Goal: Task Accomplishment & Management: Manage account settings

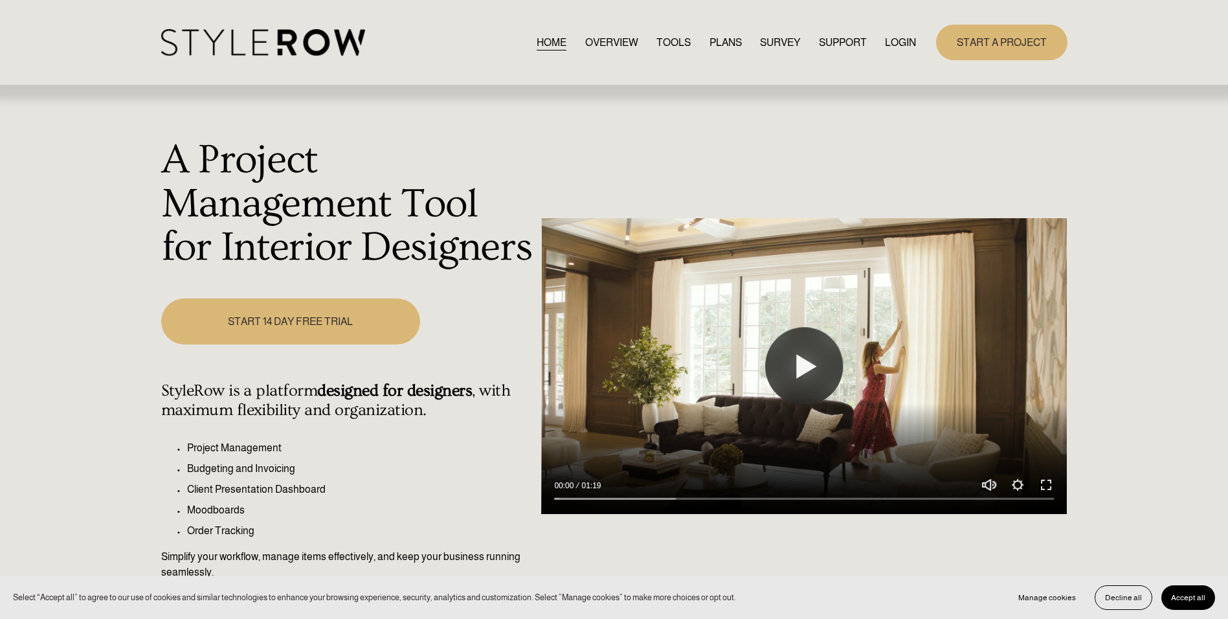
click at [892, 40] on link "LOGIN" at bounding box center [900, 42] width 31 height 17
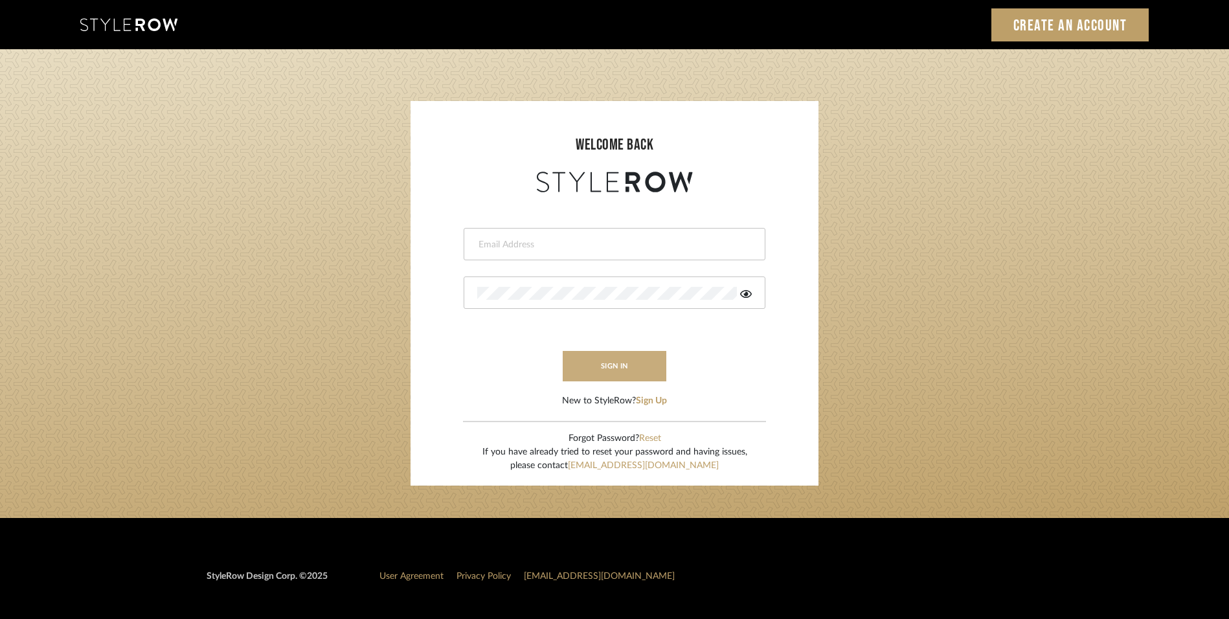
type input "lewisrosedesign@gmail.com"
click at [642, 369] on button "sign in" at bounding box center [615, 366] width 104 height 30
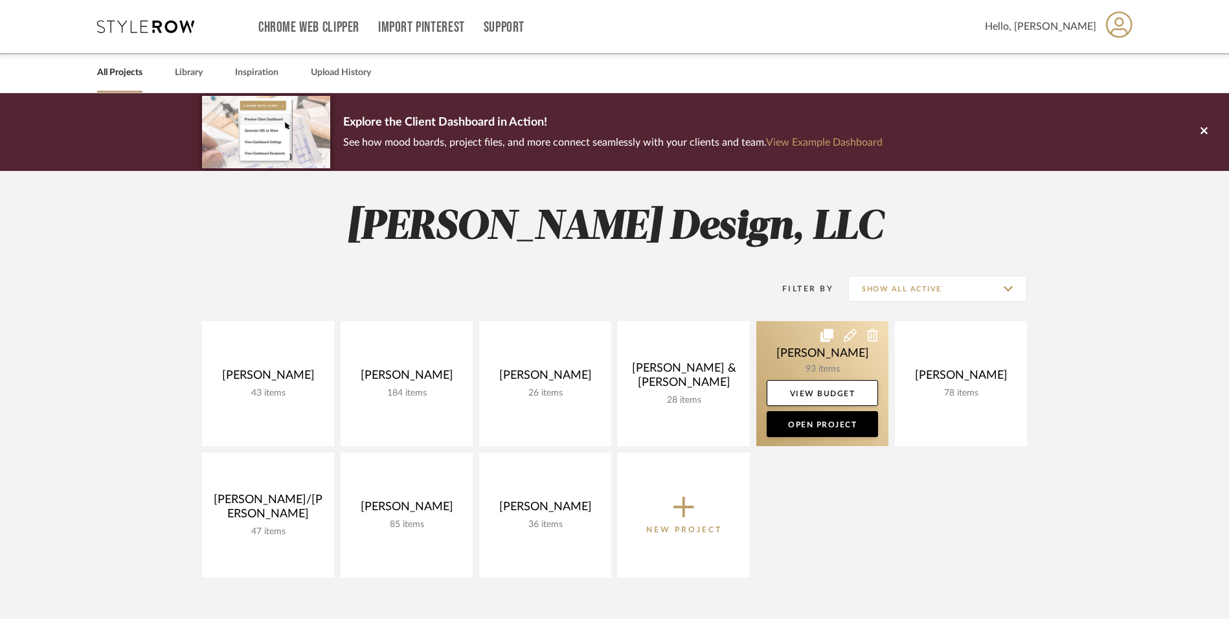
click at [796, 349] on link at bounding box center [822, 383] width 132 height 125
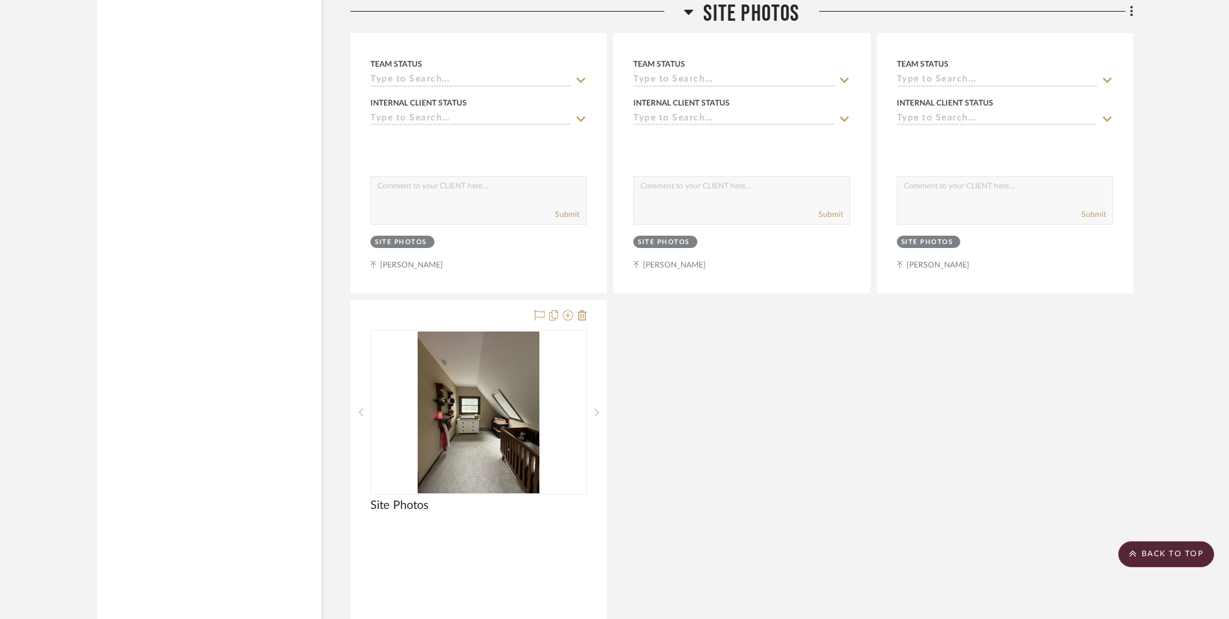
scroll to position [12801, 0]
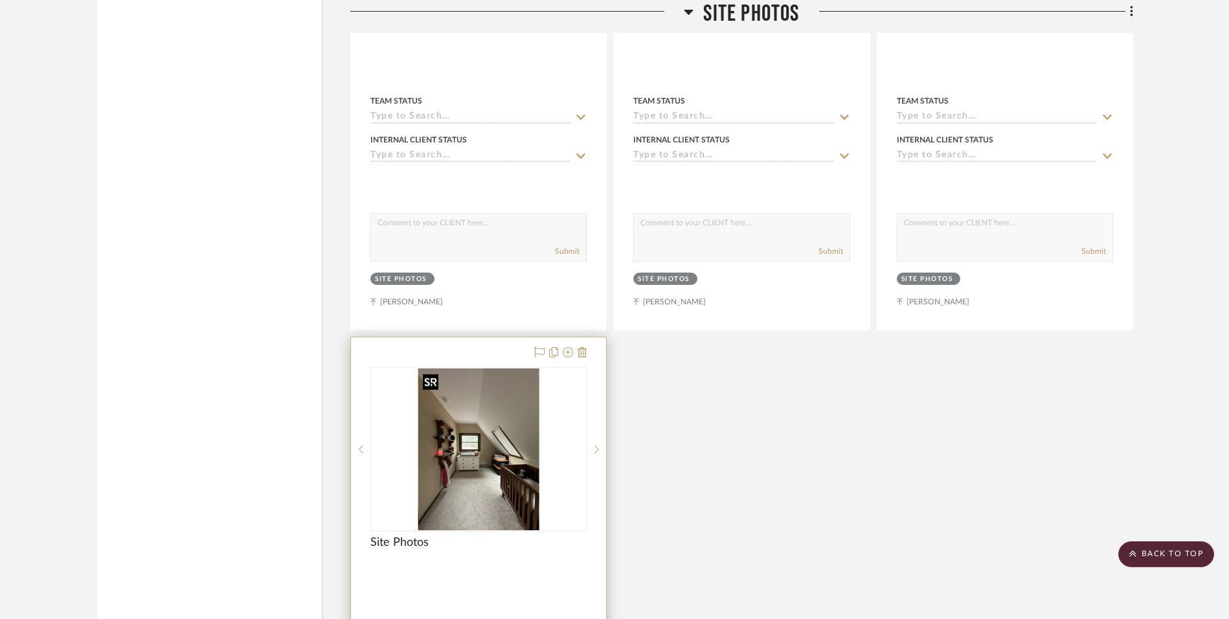
click at [508, 450] on img "0" at bounding box center [479, 449] width 122 height 162
click at [476, 451] on img "0" at bounding box center [479, 449] width 122 height 162
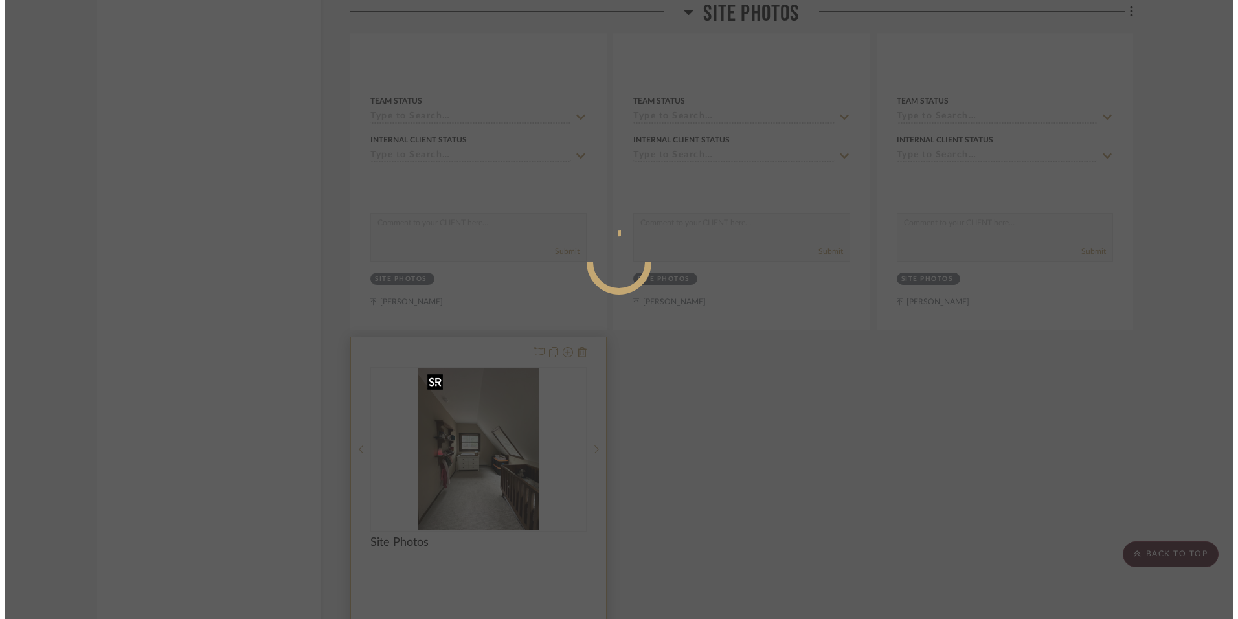
scroll to position [0, 0]
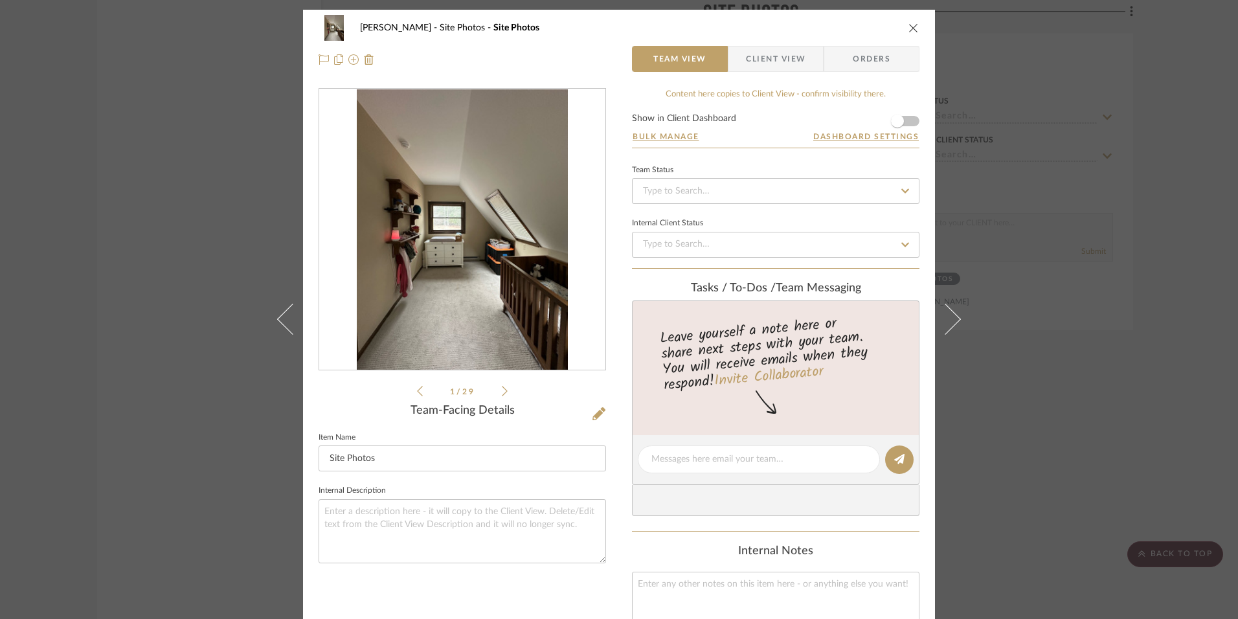
click at [442, 224] on img "0" at bounding box center [462, 229] width 210 height 281
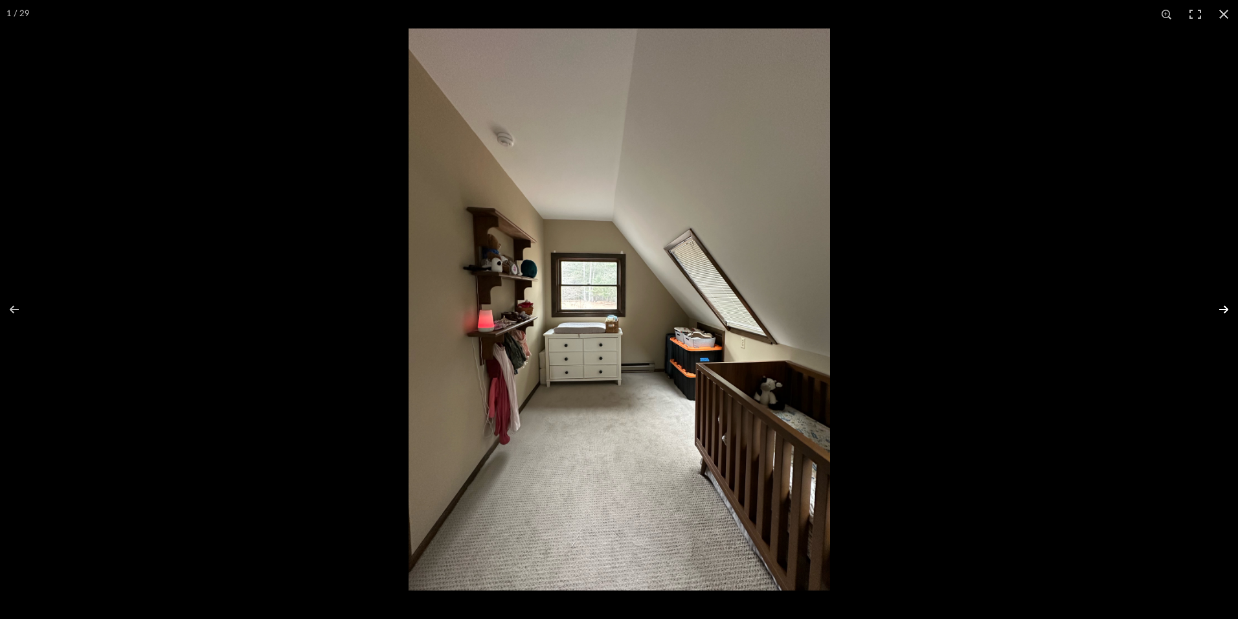
click at [1222, 307] on button at bounding box center [1215, 309] width 45 height 65
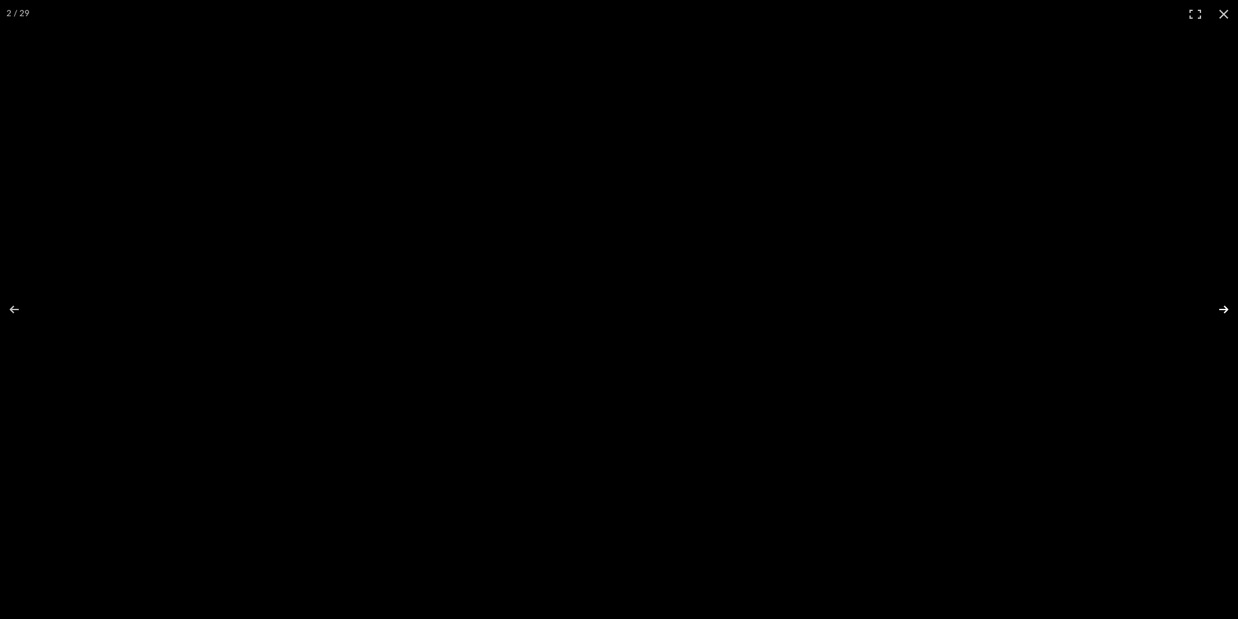
click at [1222, 307] on button at bounding box center [1215, 309] width 45 height 65
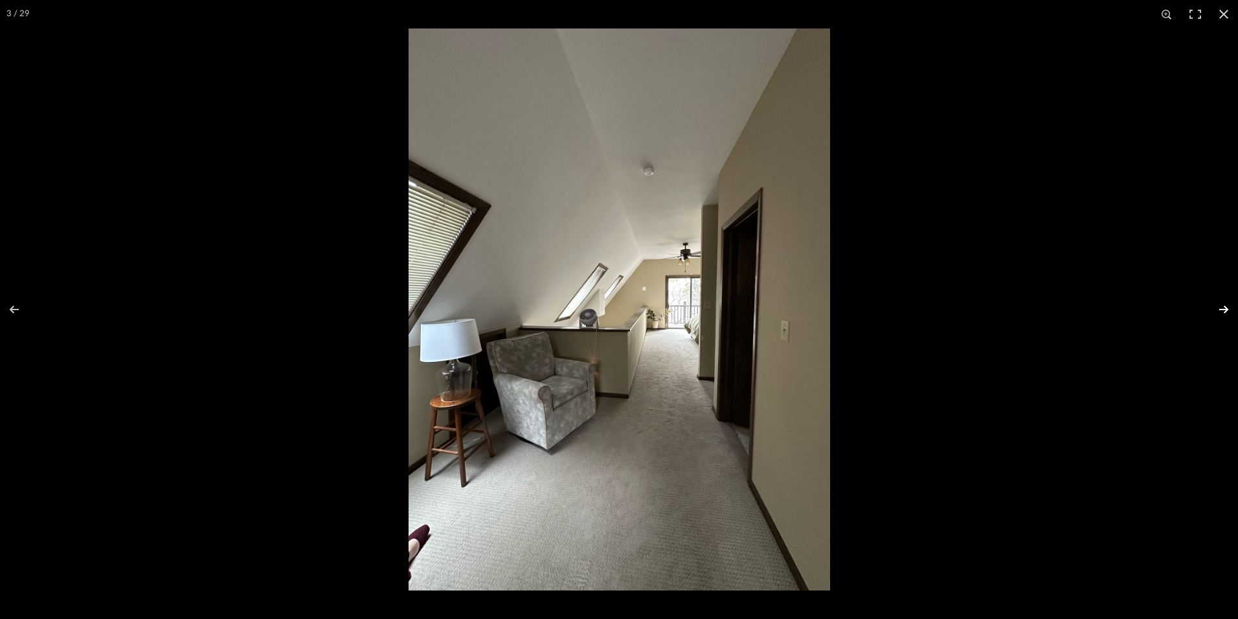
click at [1222, 306] on button at bounding box center [1215, 309] width 45 height 65
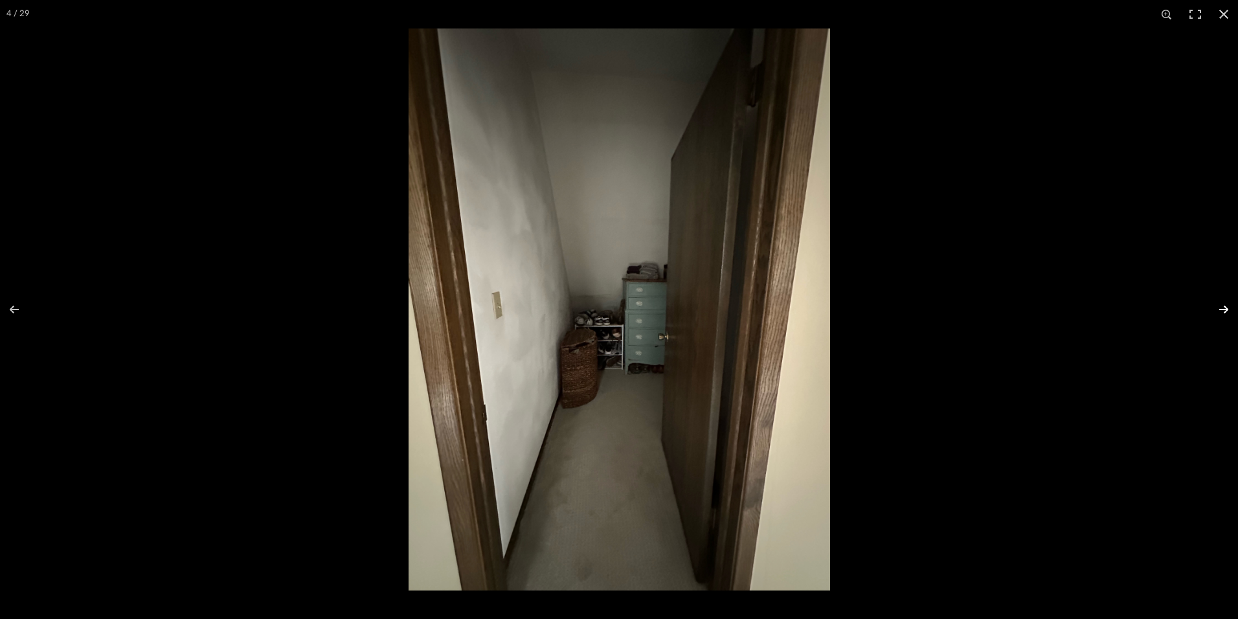
click at [1222, 306] on button at bounding box center [1215, 309] width 45 height 65
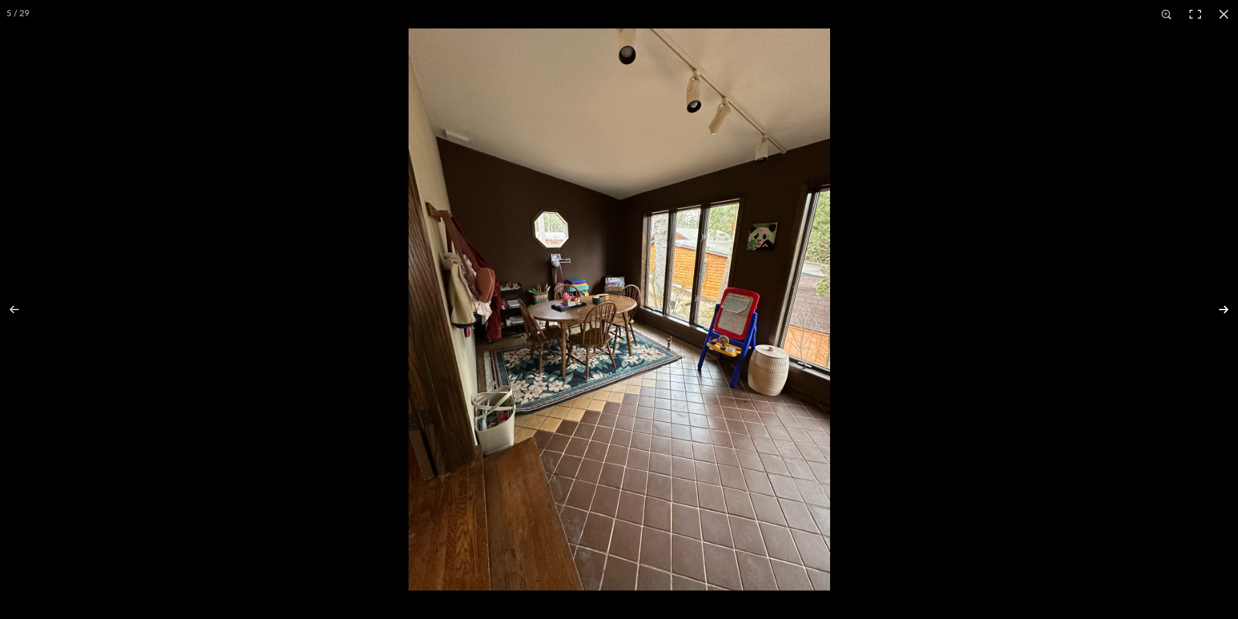
click at [1222, 306] on button at bounding box center [1215, 309] width 45 height 65
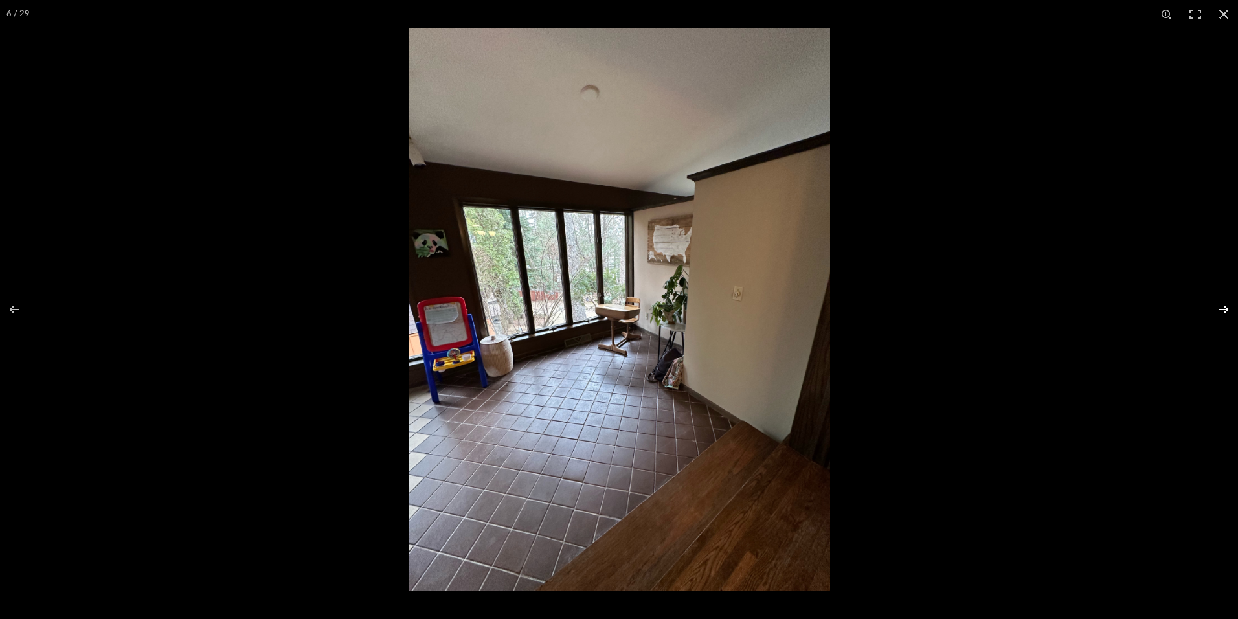
click at [1222, 306] on button at bounding box center [1215, 309] width 45 height 65
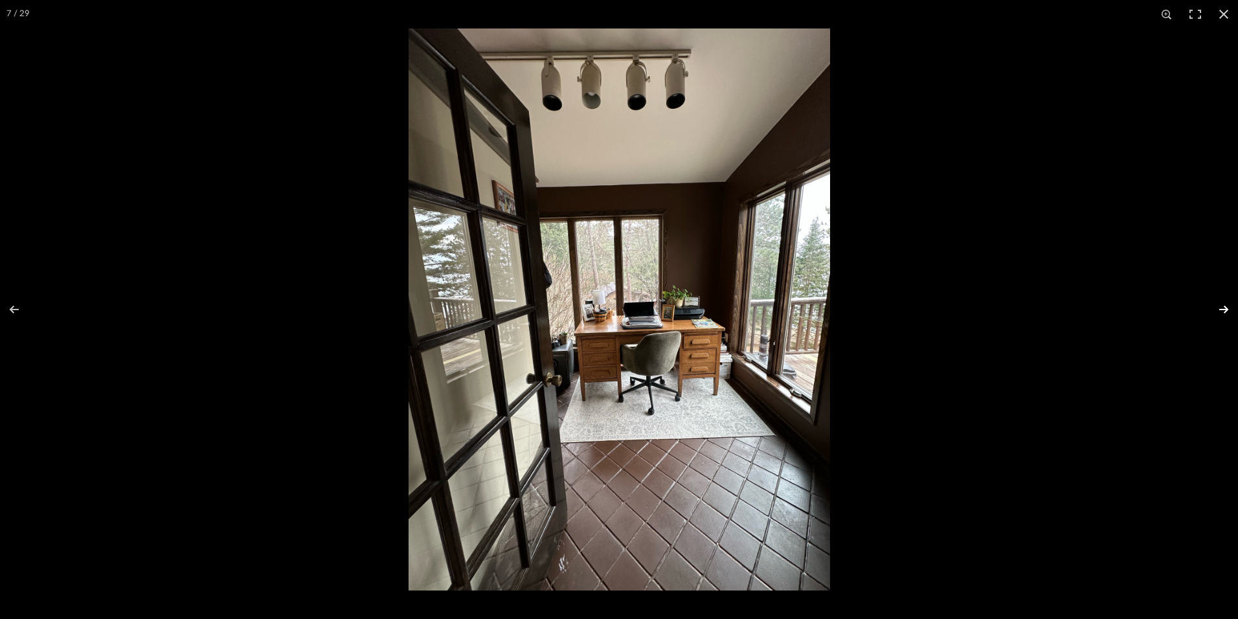
click at [1222, 306] on button at bounding box center [1215, 309] width 45 height 65
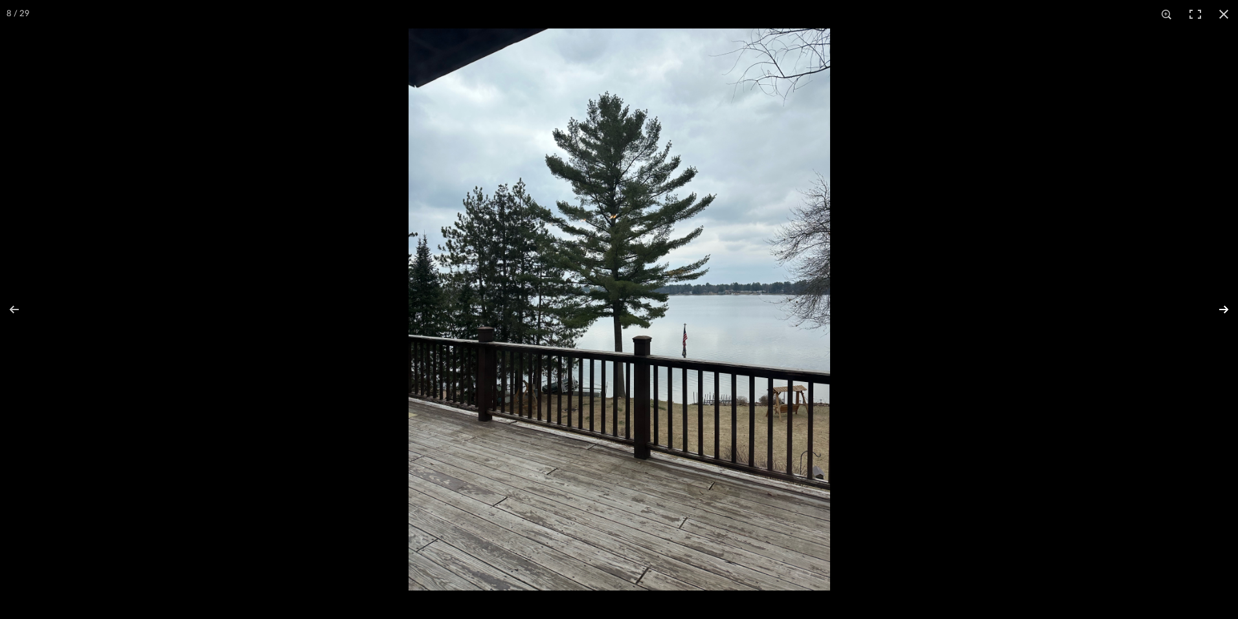
click at [1222, 306] on button at bounding box center [1215, 309] width 45 height 65
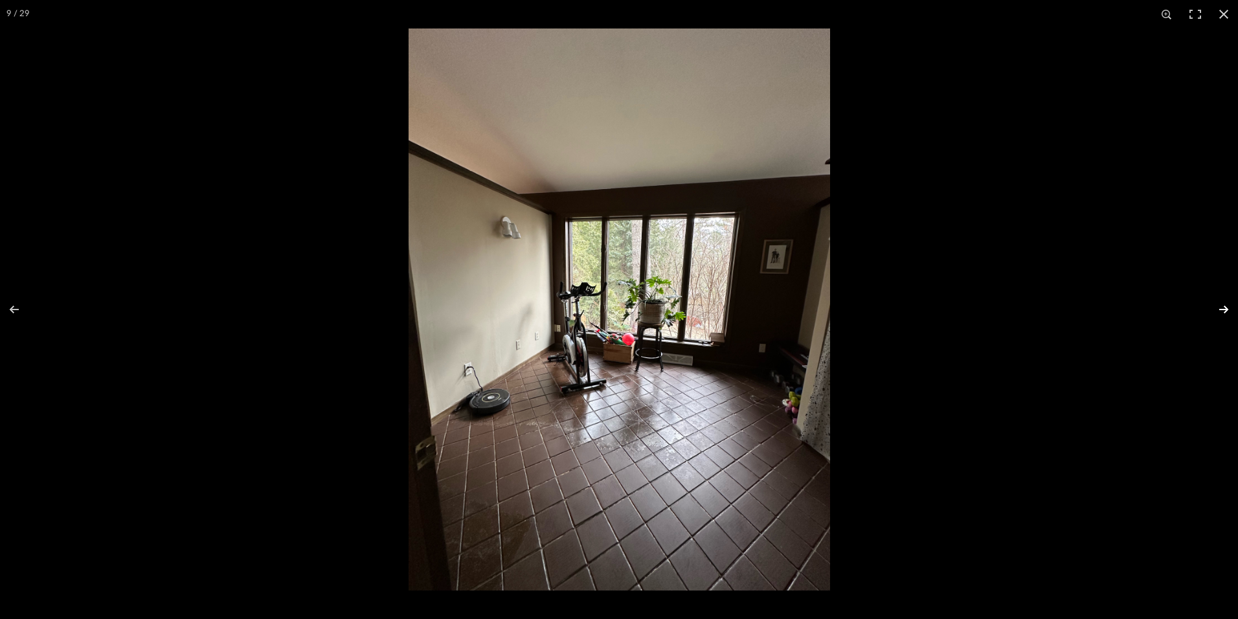
click at [1222, 306] on button at bounding box center [1215, 309] width 45 height 65
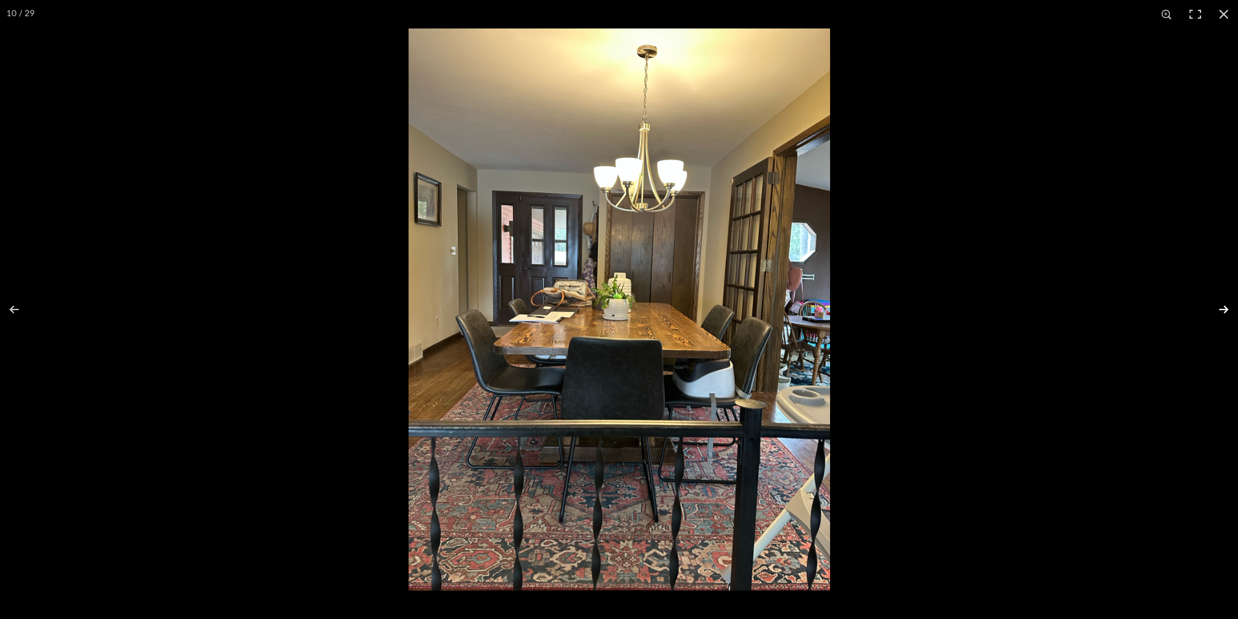
click at [1222, 306] on button at bounding box center [1215, 309] width 45 height 65
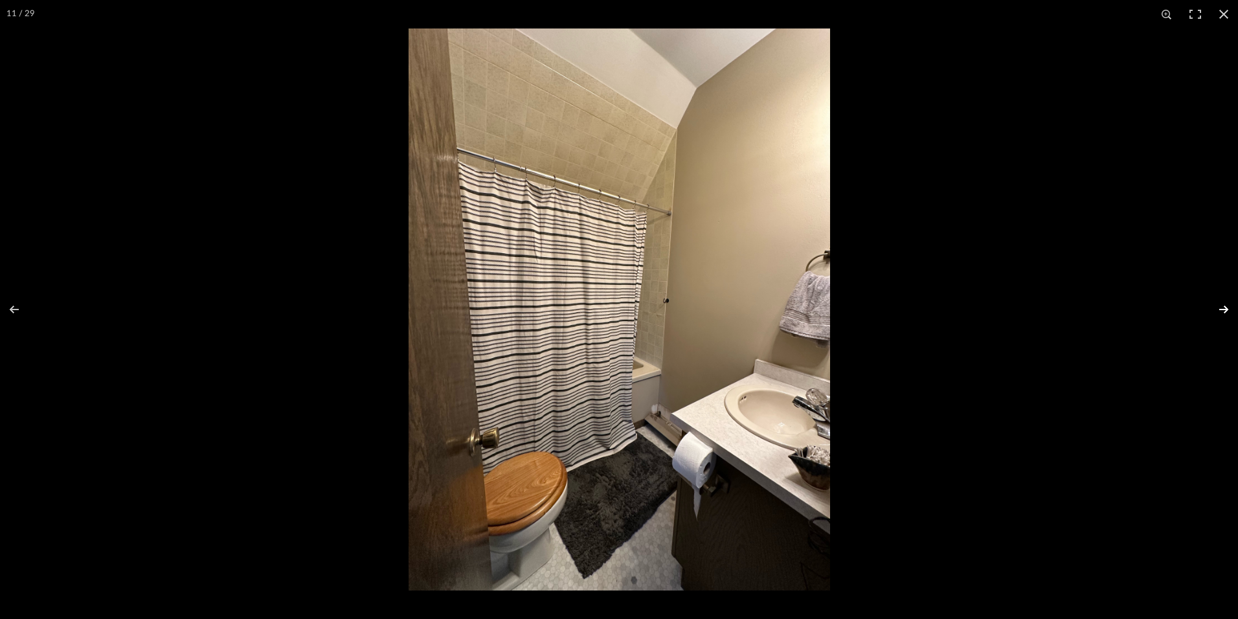
click at [1222, 306] on button at bounding box center [1215, 309] width 45 height 65
click at [1221, 306] on button at bounding box center [1215, 309] width 45 height 65
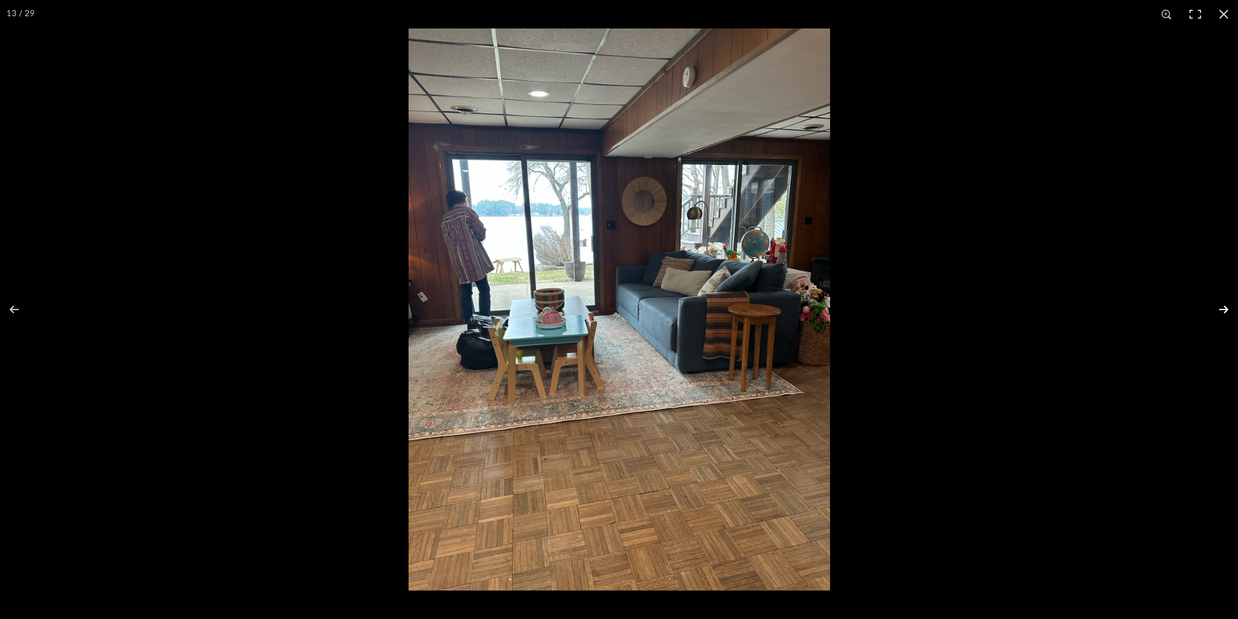
click at [1221, 306] on button at bounding box center [1215, 309] width 45 height 65
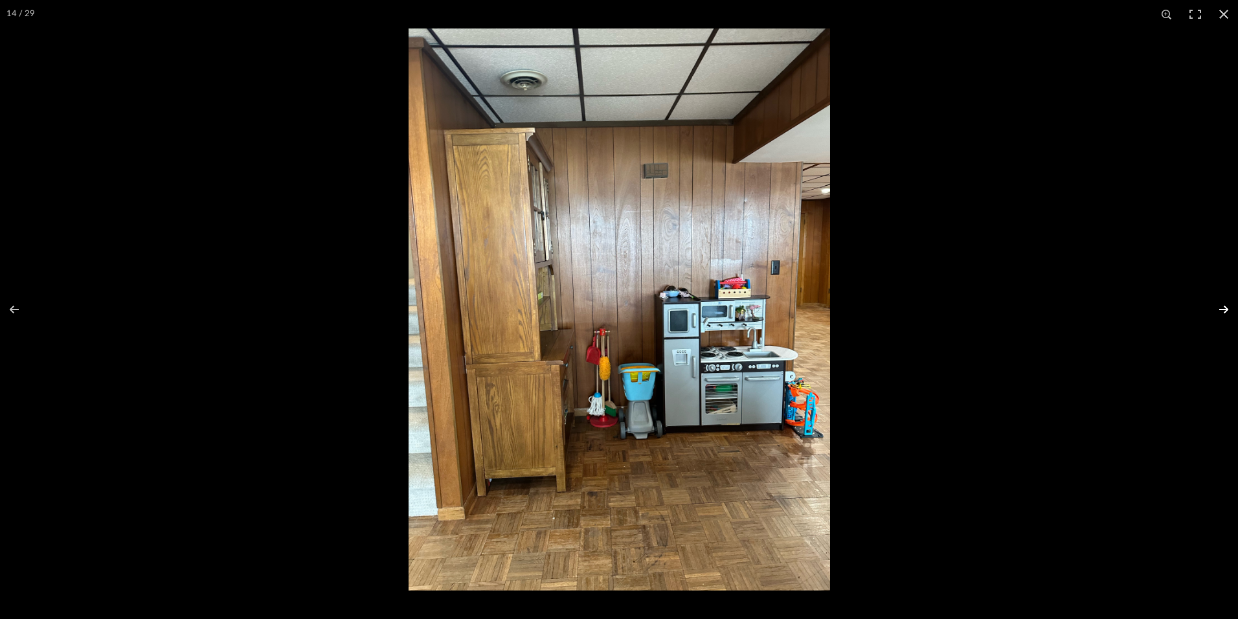
click at [1221, 306] on button at bounding box center [1215, 309] width 45 height 65
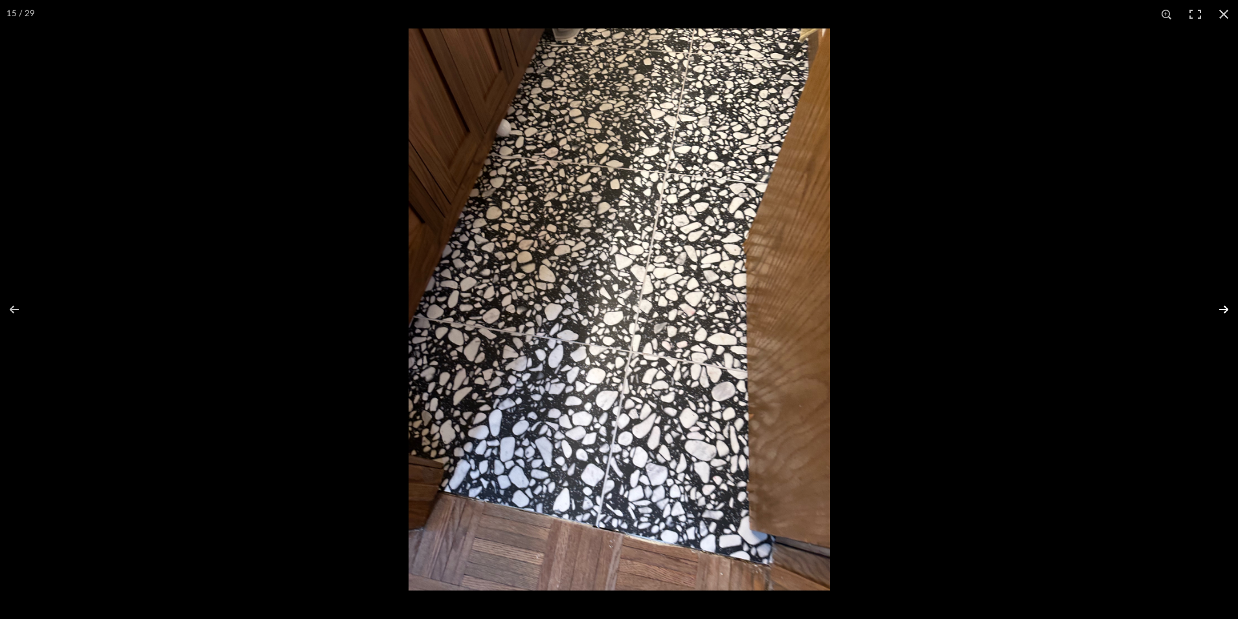
click at [1221, 306] on button at bounding box center [1215, 309] width 45 height 65
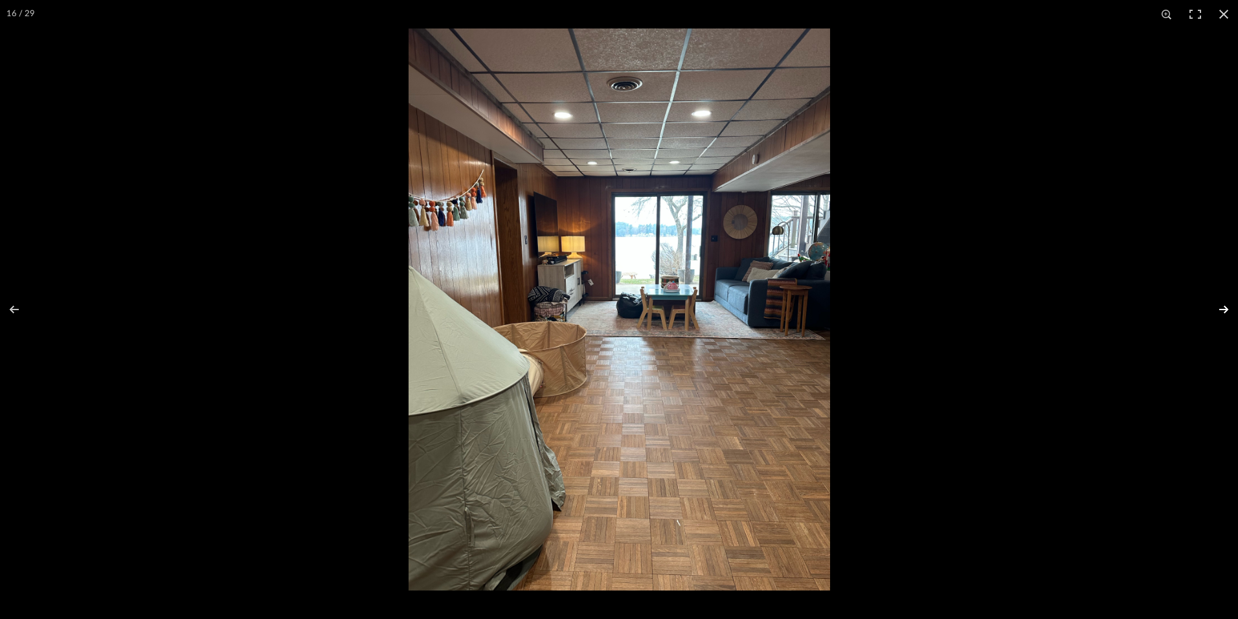
click at [1221, 306] on button at bounding box center [1215, 309] width 45 height 65
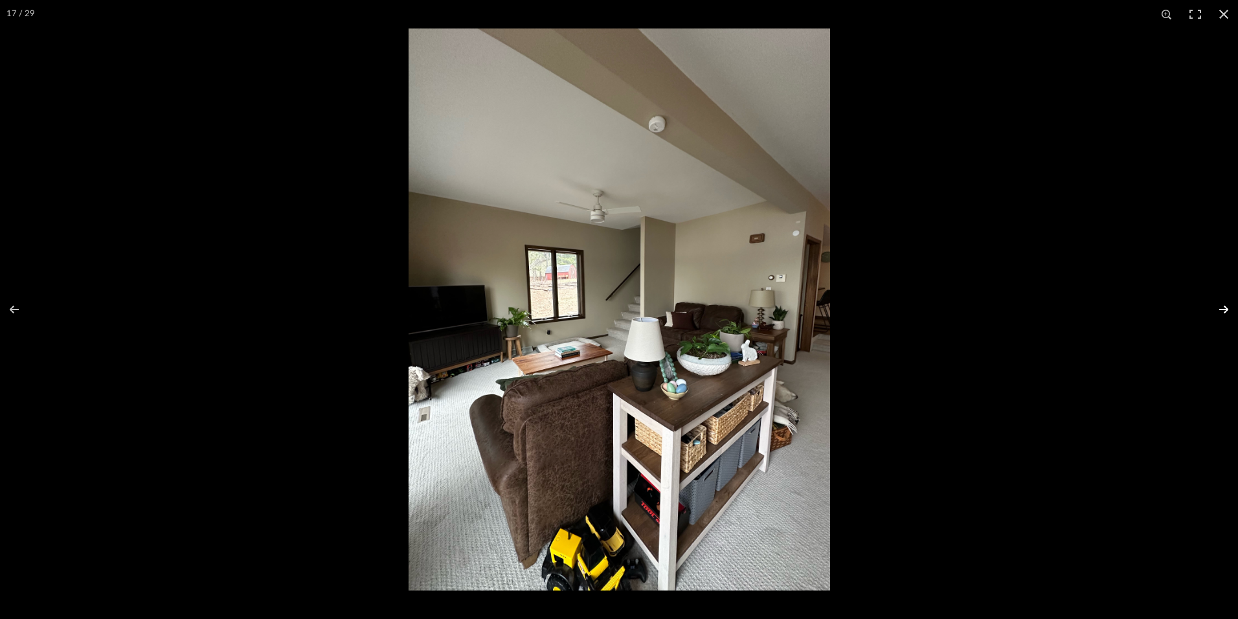
click at [1221, 306] on button at bounding box center [1215, 309] width 45 height 65
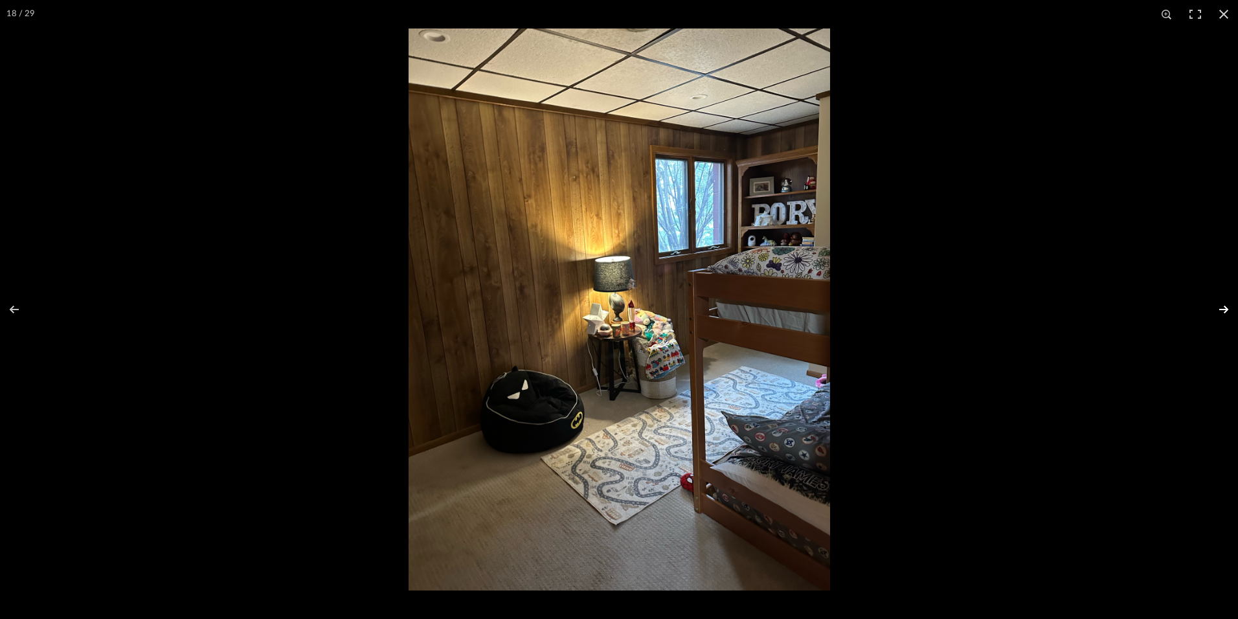
click at [1221, 306] on button at bounding box center [1215, 309] width 45 height 65
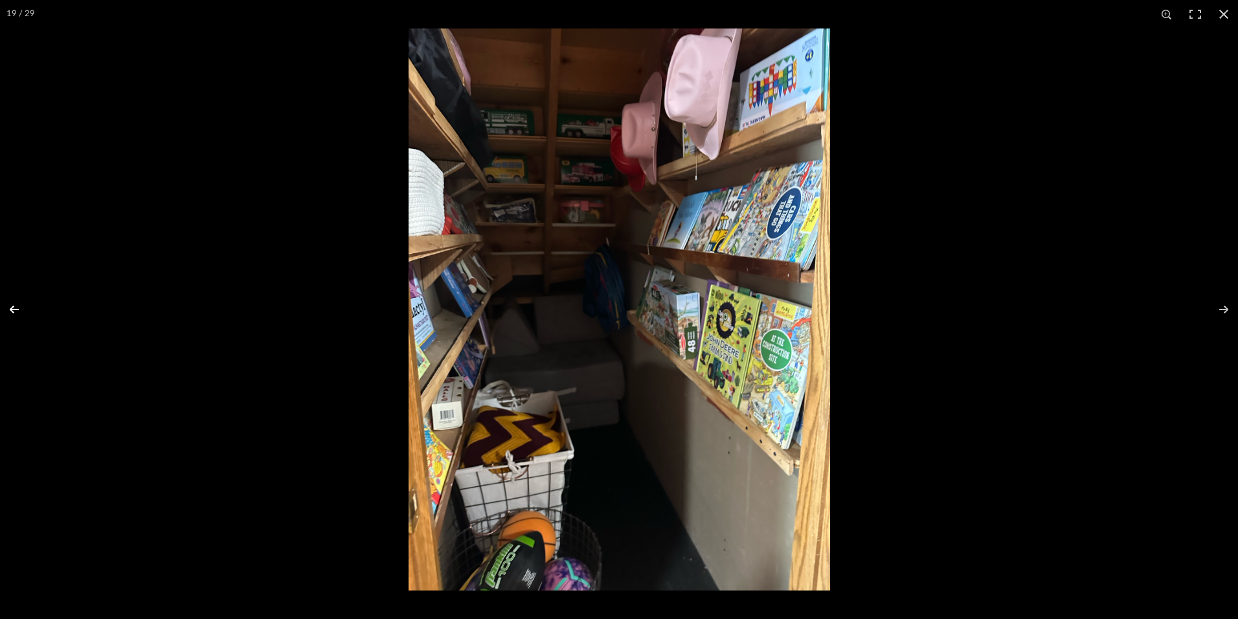
click at [23, 304] on button at bounding box center [22, 309] width 45 height 65
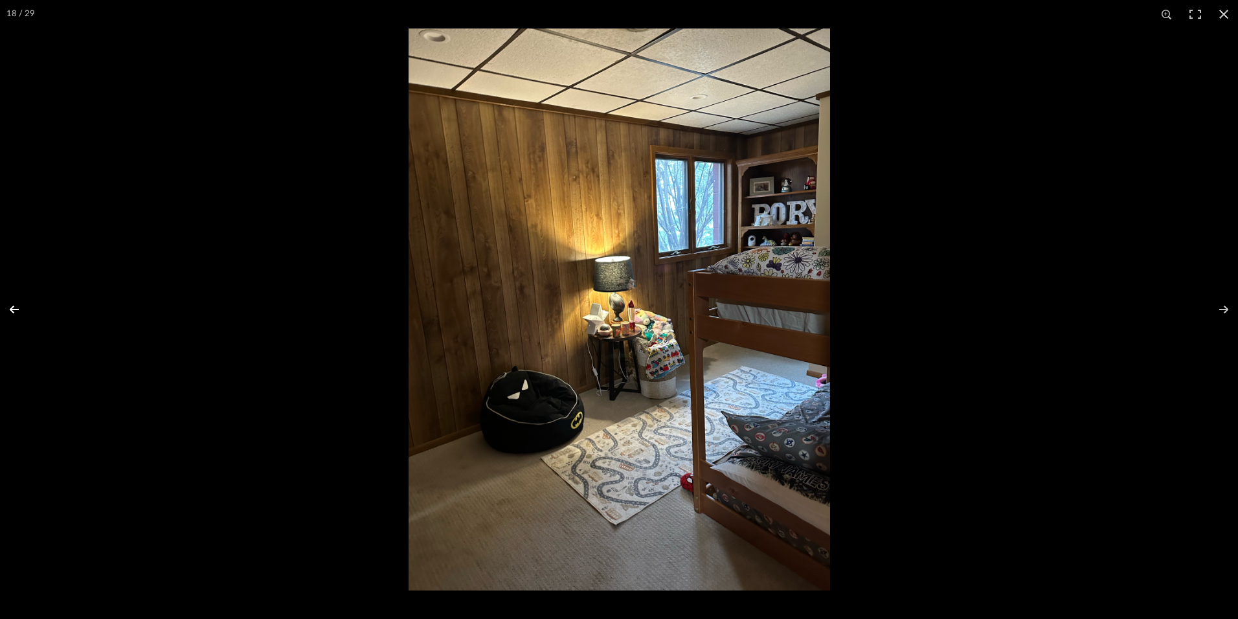
click at [23, 304] on button at bounding box center [22, 309] width 45 height 65
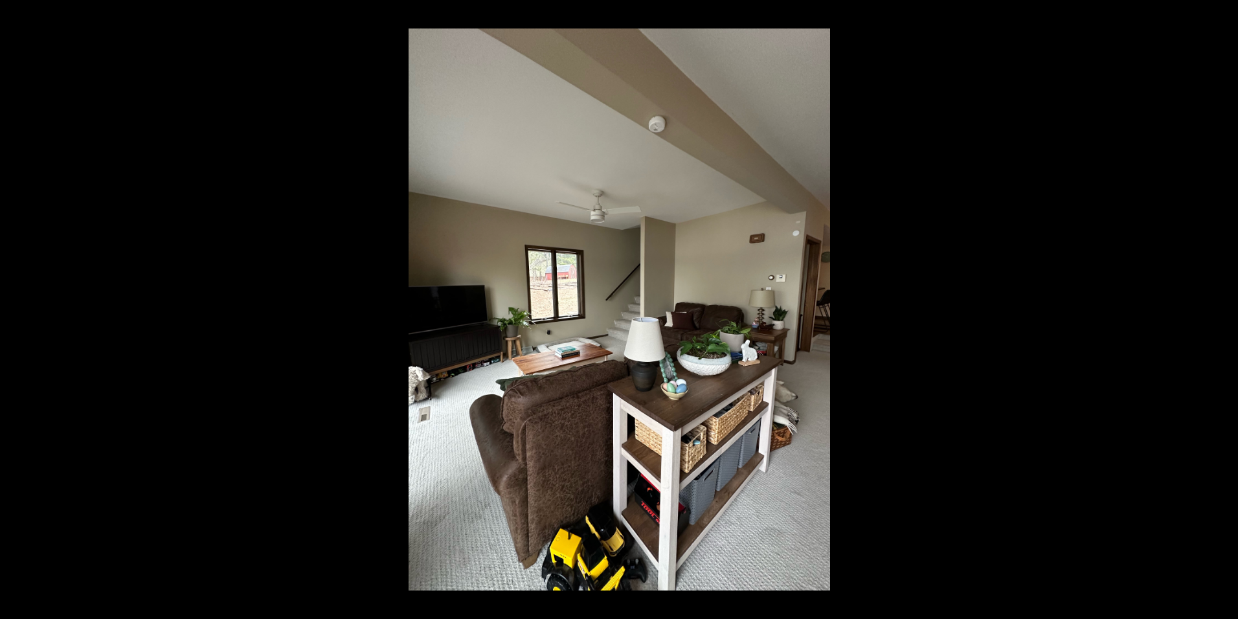
click at [27, 304] on button at bounding box center [22, 309] width 45 height 65
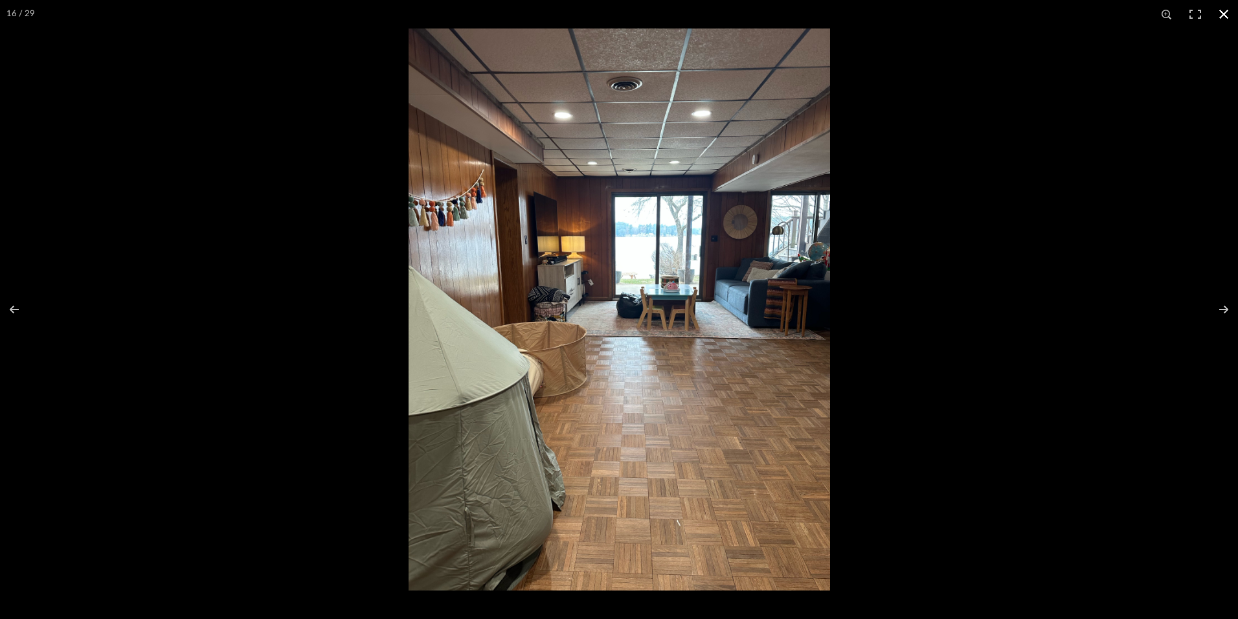
click at [1222, 10] on button at bounding box center [1223, 14] width 28 height 28
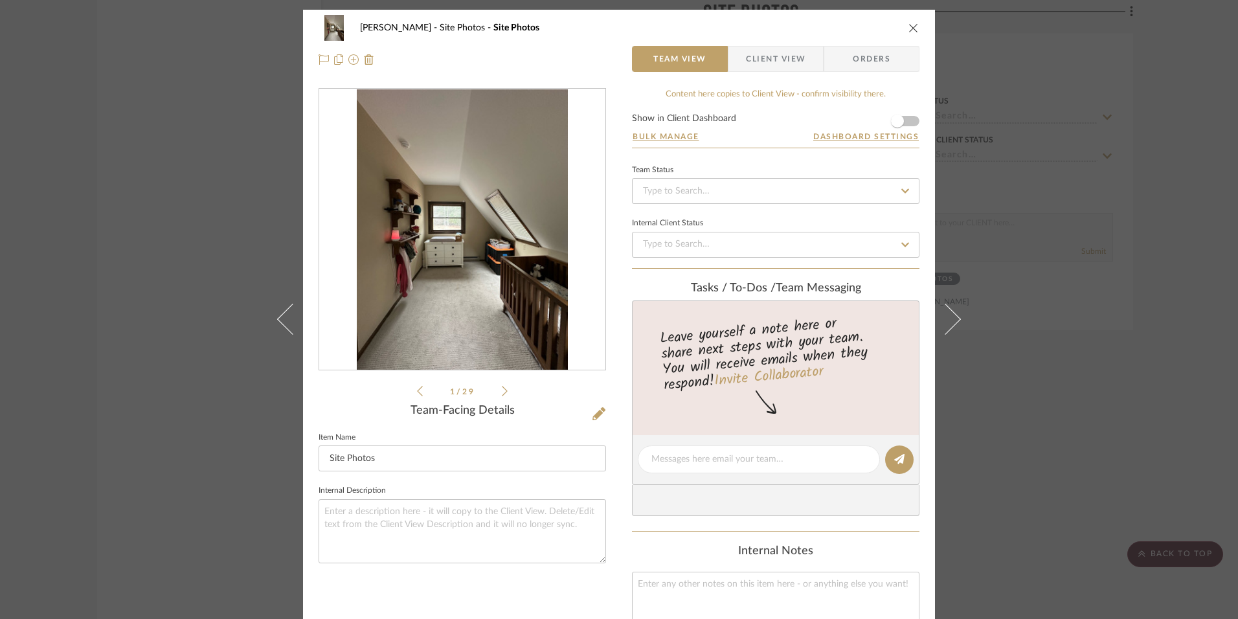
click at [908, 24] on icon "close" at bounding box center [913, 28] width 10 height 10
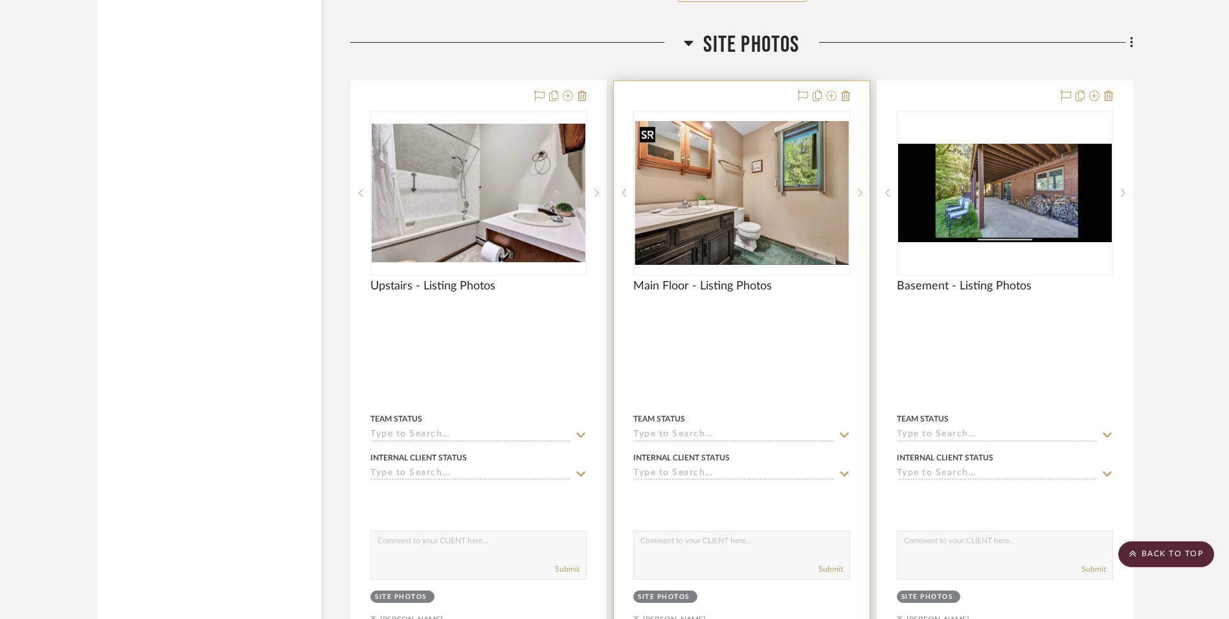
scroll to position [12412, 0]
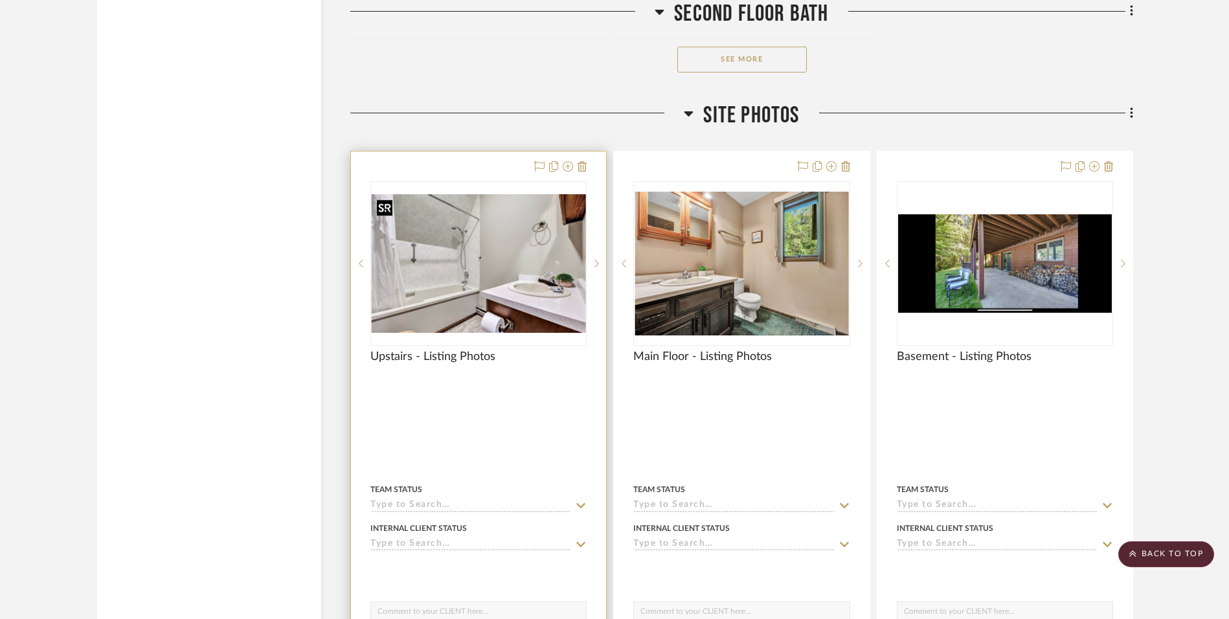
click at [440, 260] on img "0" at bounding box center [479, 263] width 214 height 138
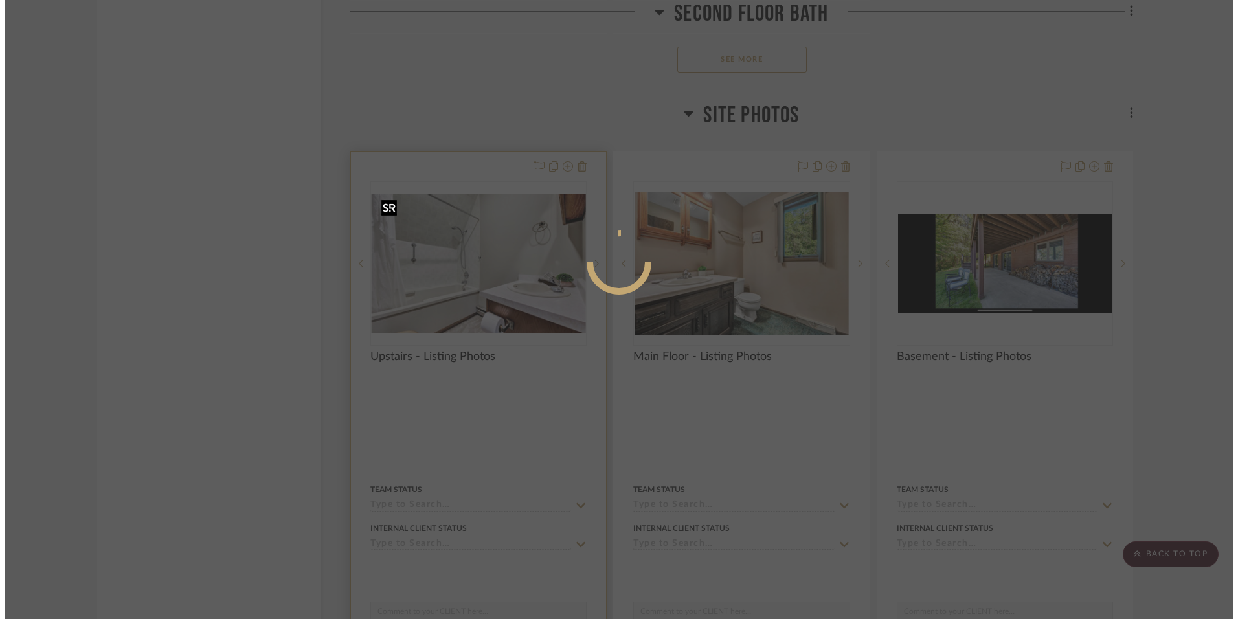
scroll to position [0, 0]
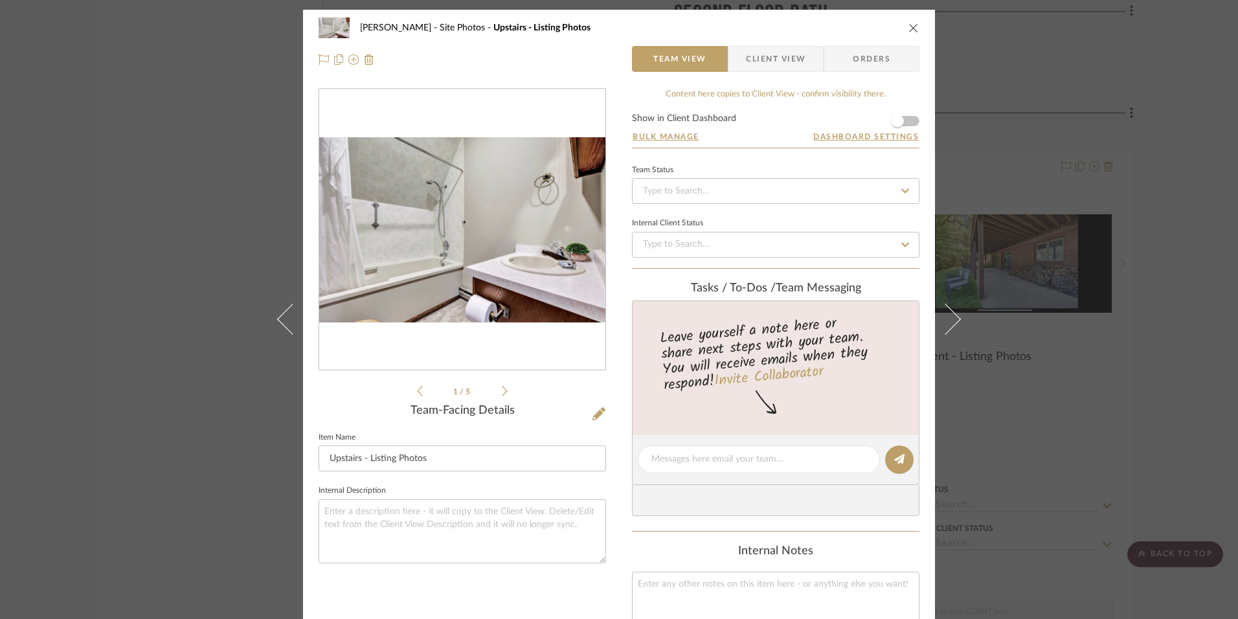
click at [453, 264] on img "0" at bounding box center [462, 229] width 286 height 185
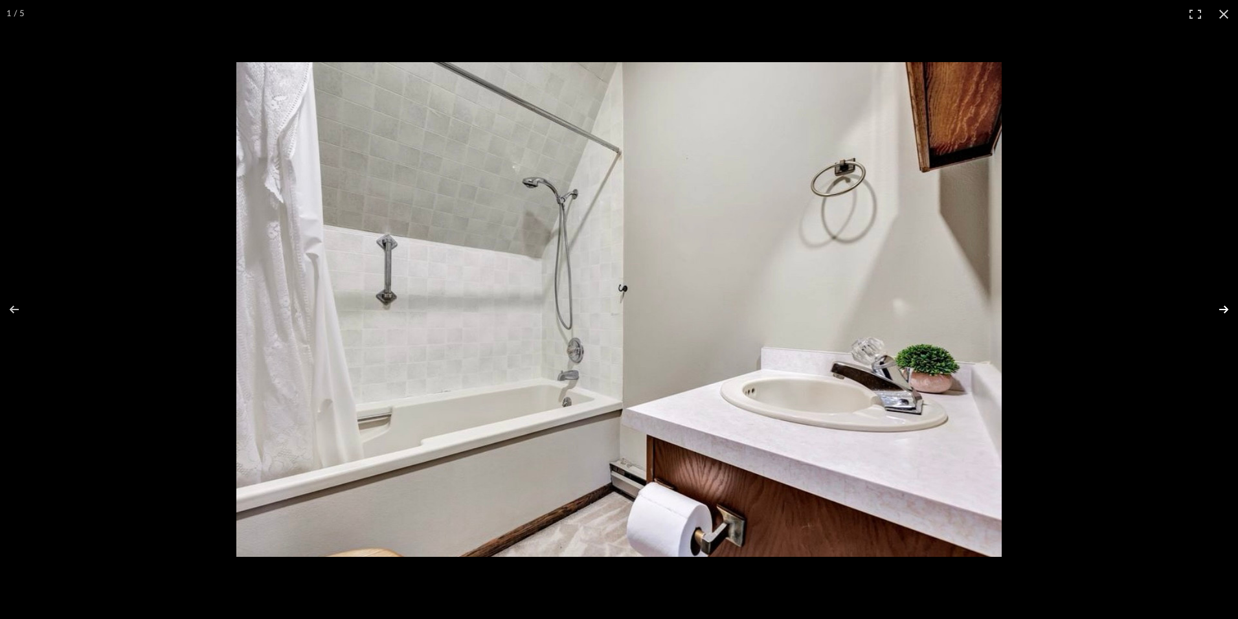
click at [1224, 304] on button at bounding box center [1215, 309] width 45 height 65
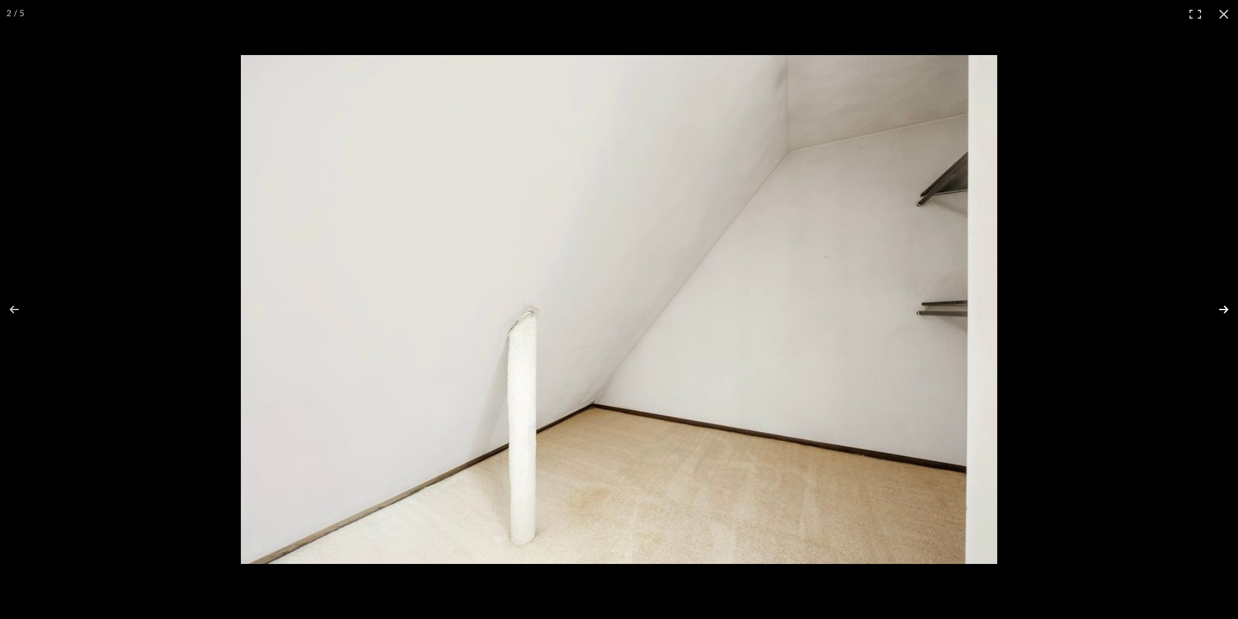
click at [1224, 304] on button at bounding box center [1215, 309] width 45 height 65
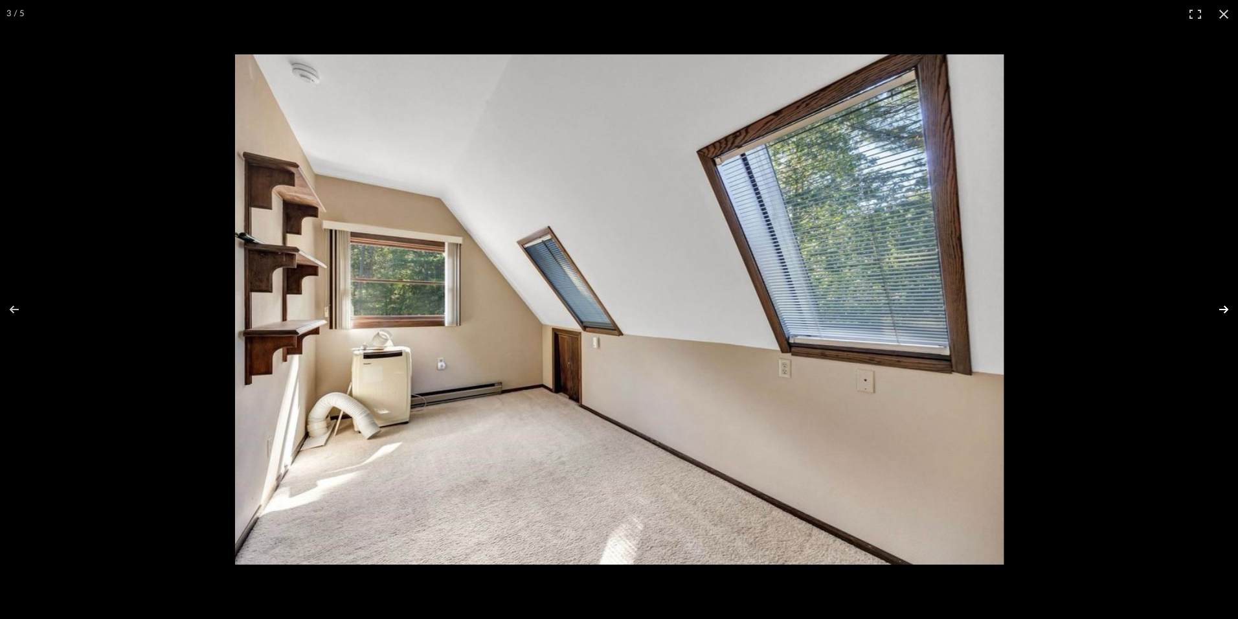
click at [1222, 311] on button at bounding box center [1215, 309] width 45 height 65
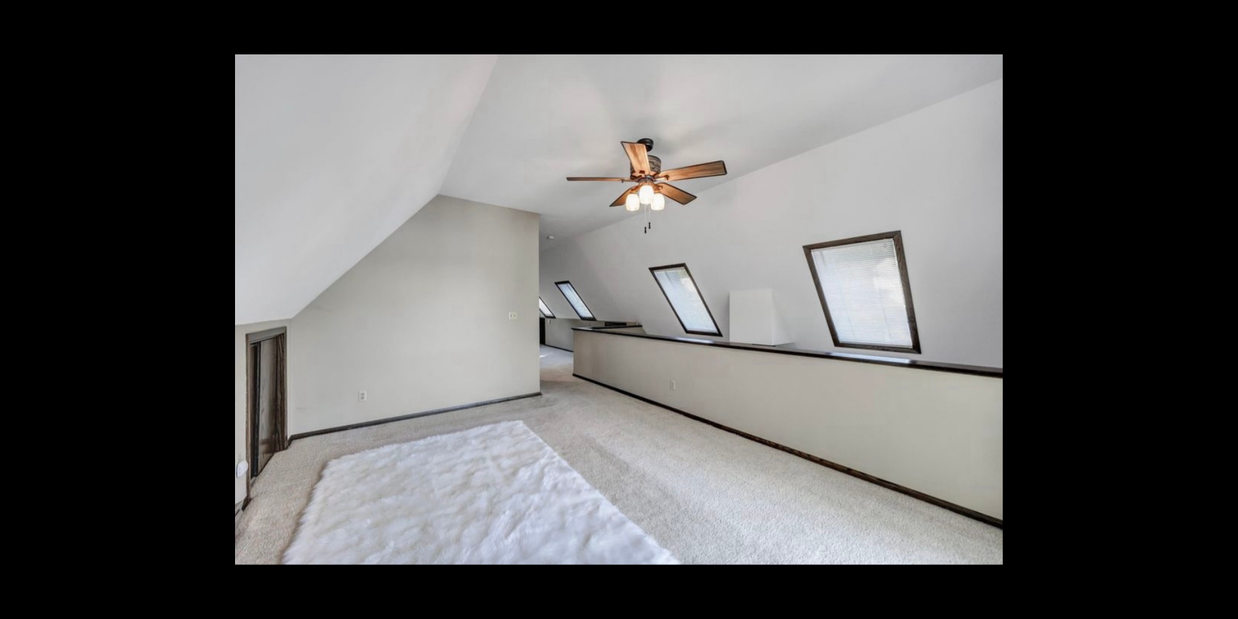
click at [1219, 307] on button at bounding box center [1215, 309] width 45 height 65
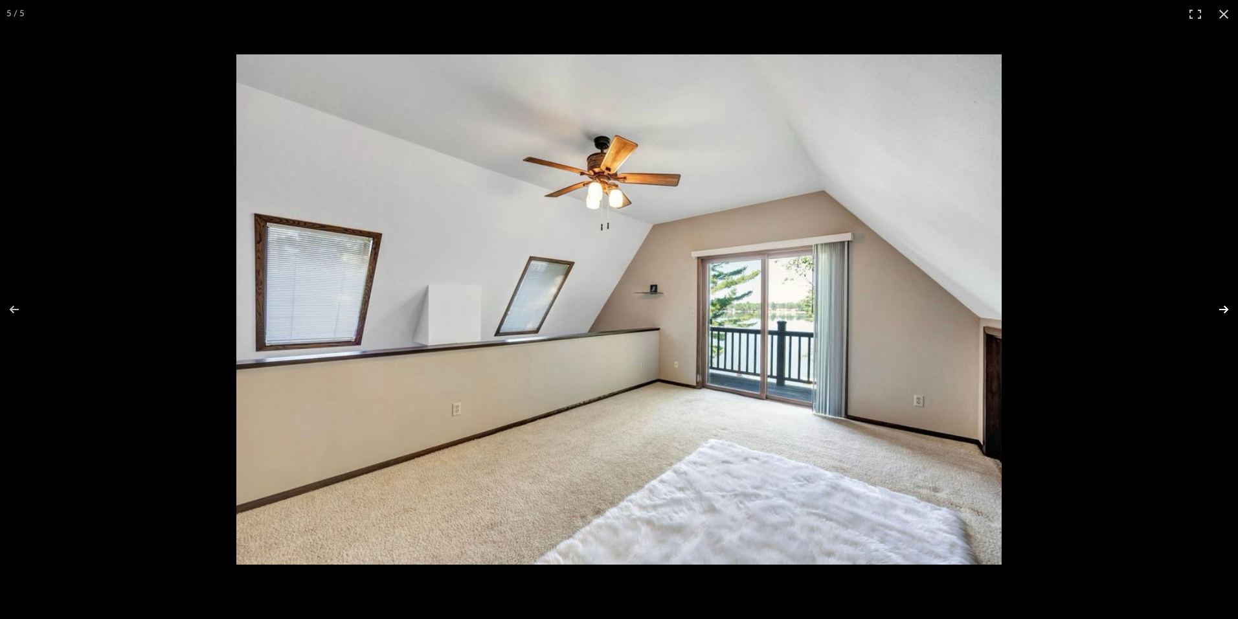
click at [1224, 309] on button at bounding box center [1215, 309] width 45 height 65
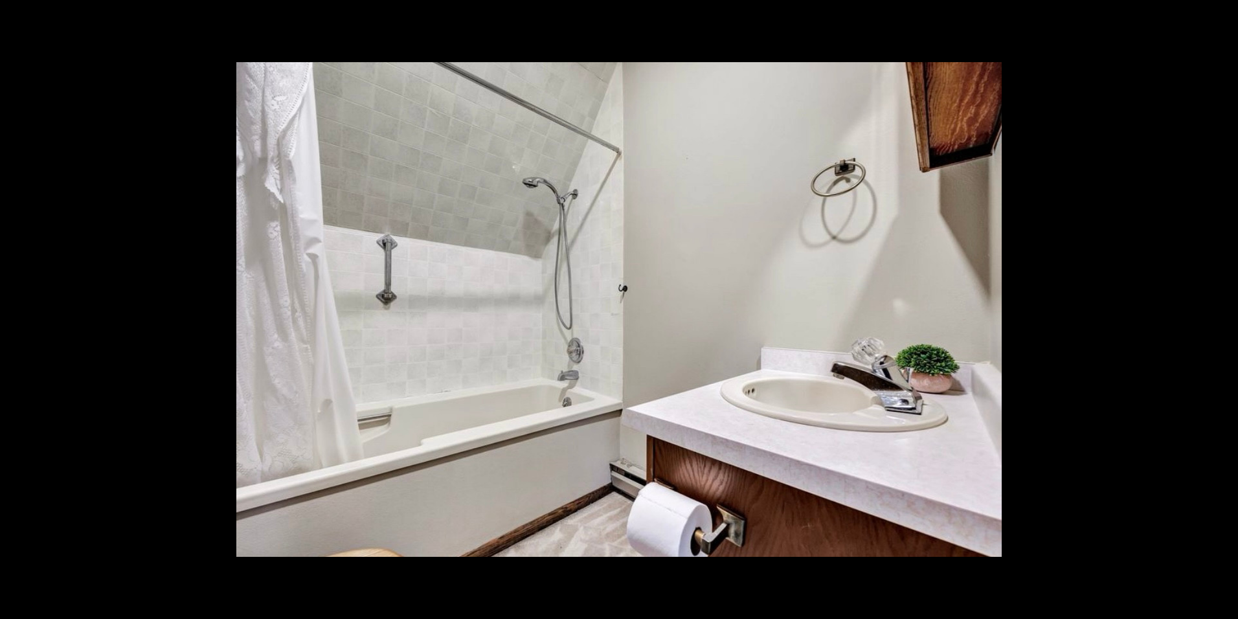
click at [1224, 309] on button at bounding box center [1215, 309] width 45 height 65
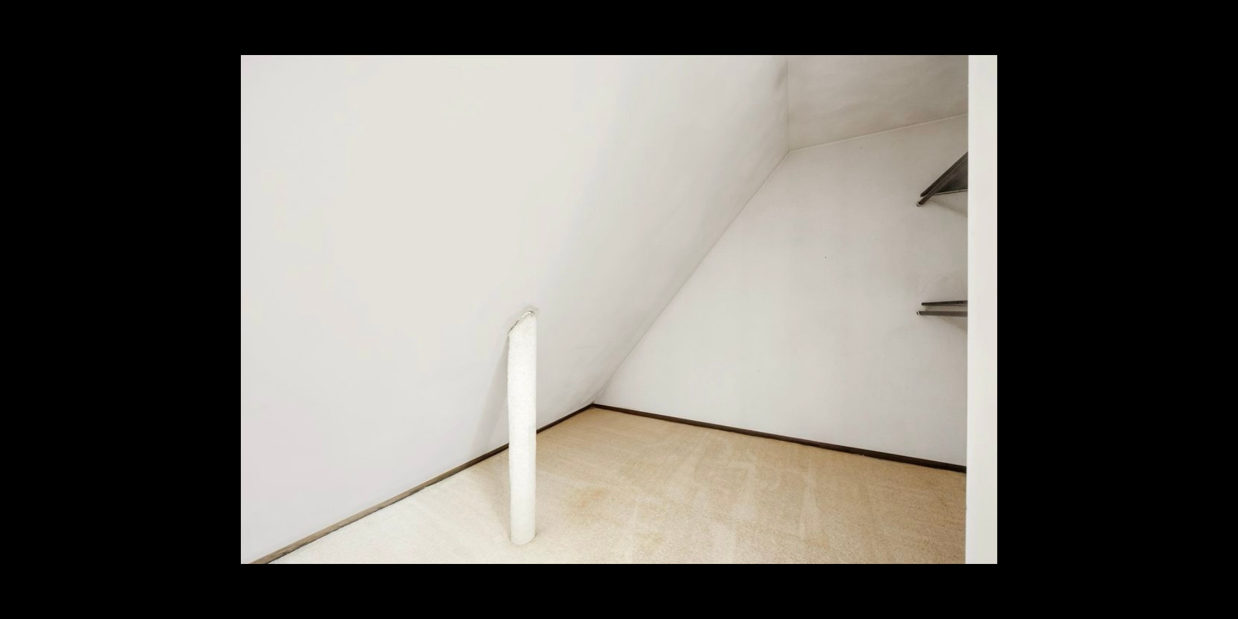
click at [1224, 309] on button at bounding box center [1215, 309] width 45 height 65
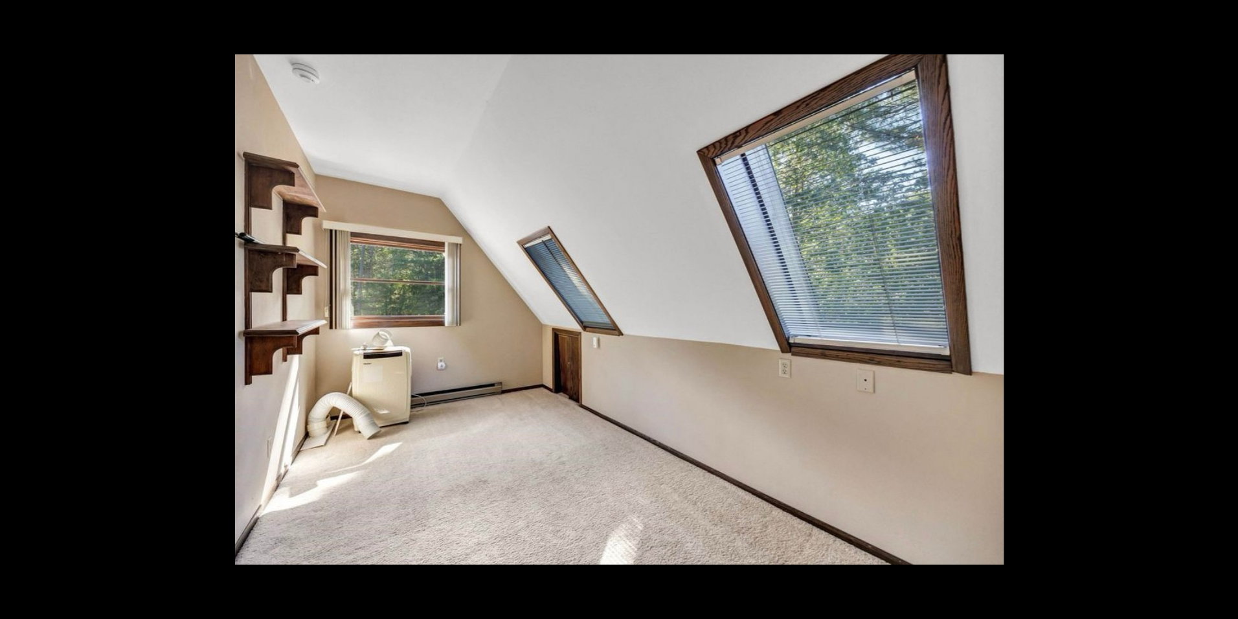
click at [1224, 309] on button at bounding box center [1215, 309] width 45 height 65
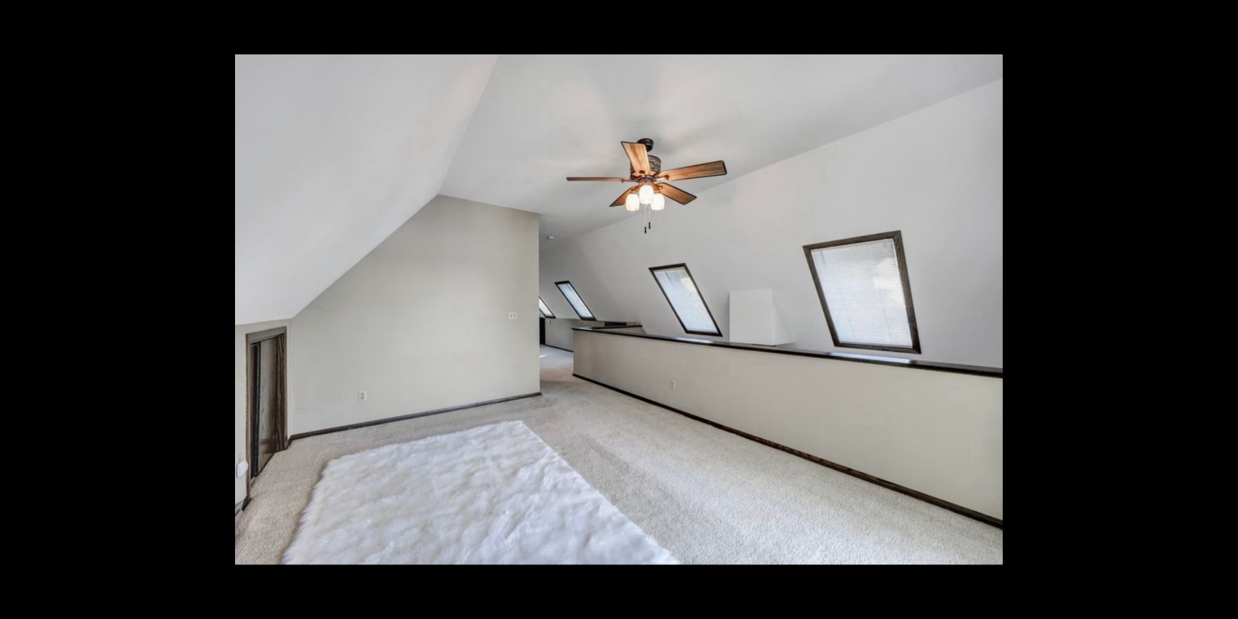
click at [1224, 309] on button at bounding box center [1215, 309] width 45 height 65
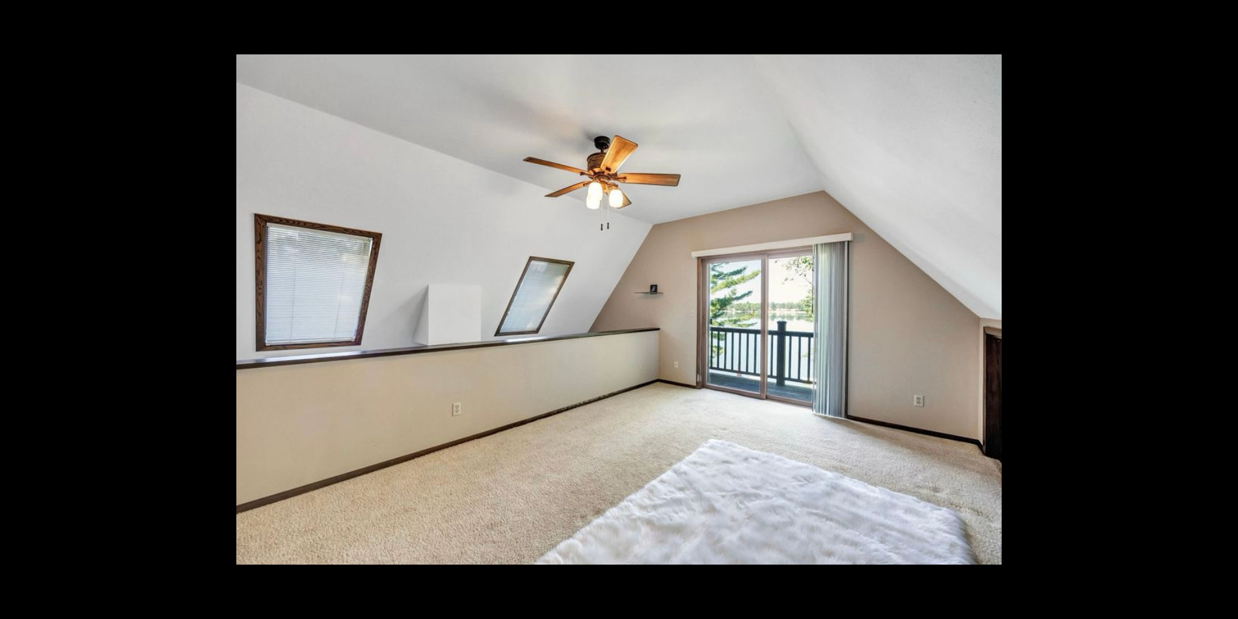
click at [1224, 309] on button at bounding box center [1215, 309] width 45 height 65
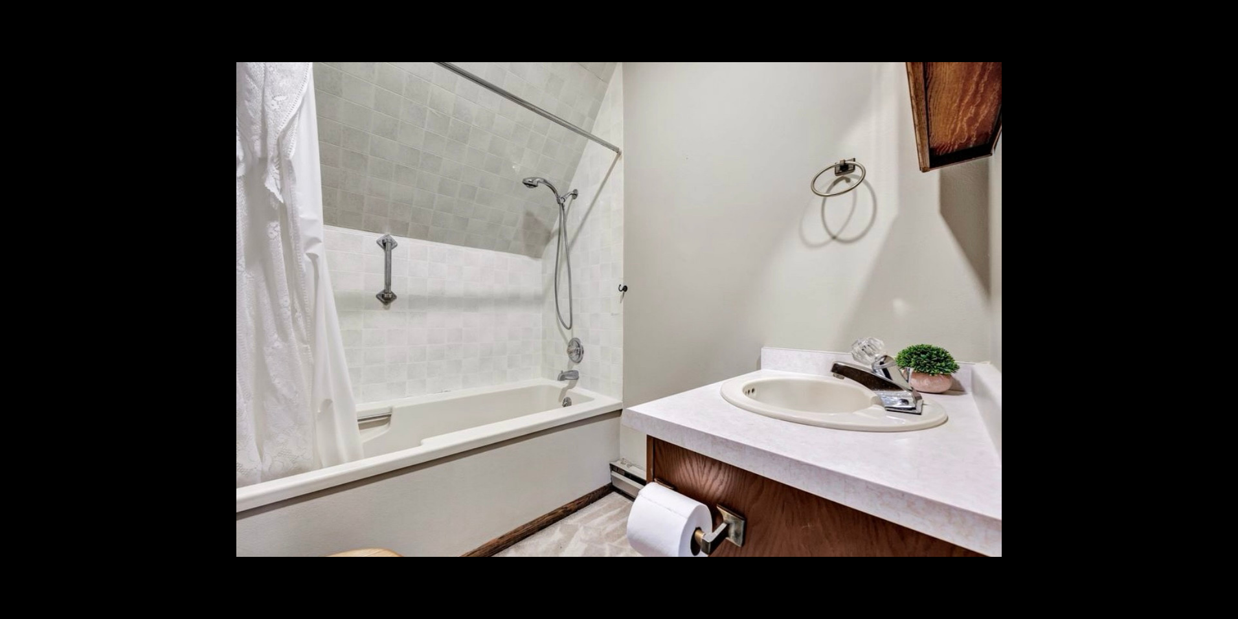
click at [1224, 309] on button at bounding box center [1215, 309] width 45 height 65
